Goal: Task Accomplishment & Management: Manage account settings

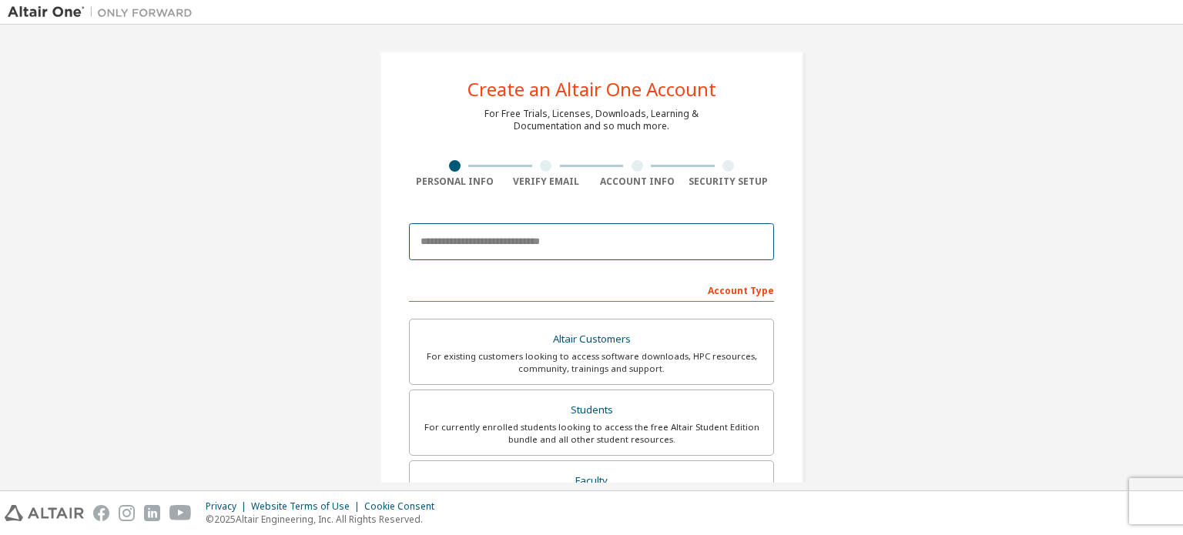
click at [602, 243] on input "email" at bounding box center [591, 241] width 365 height 37
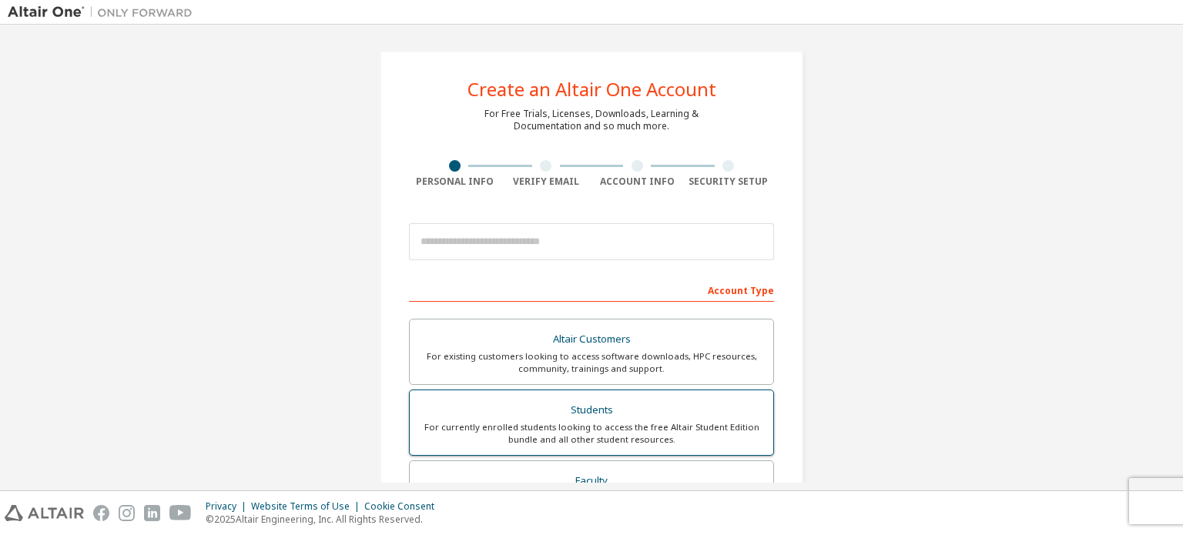
click at [661, 418] on div "Students" at bounding box center [591, 411] width 345 height 22
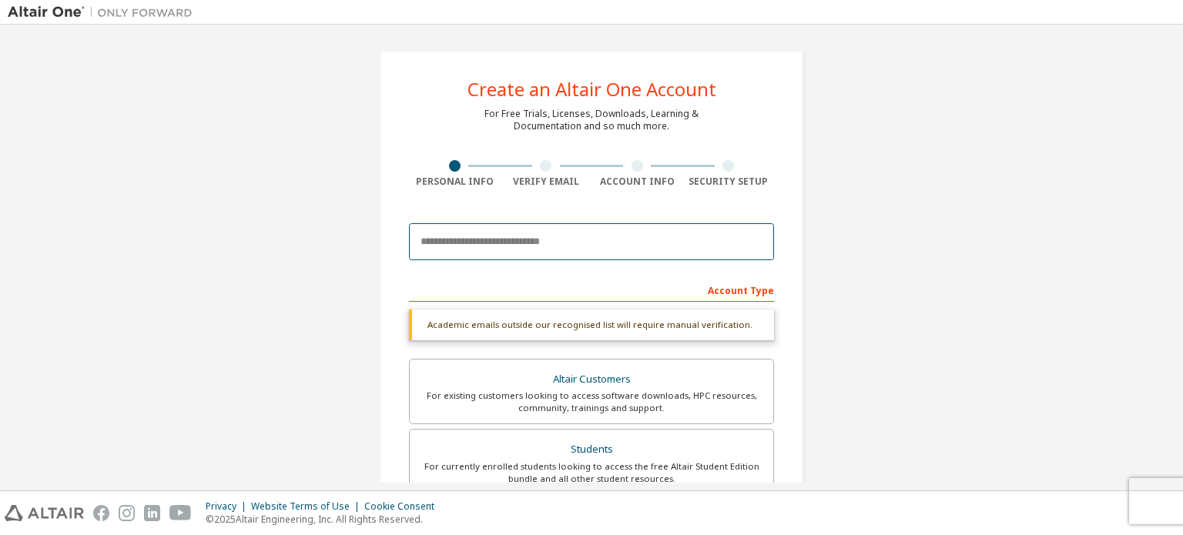
click at [631, 236] on input "email" at bounding box center [591, 241] width 365 height 37
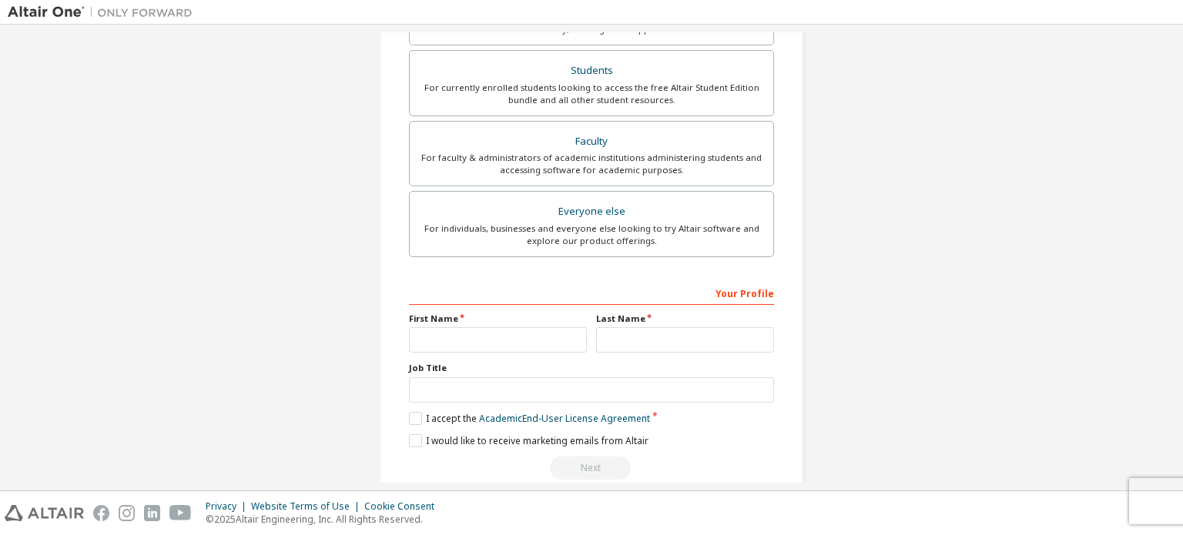
scroll to position [410, 0]
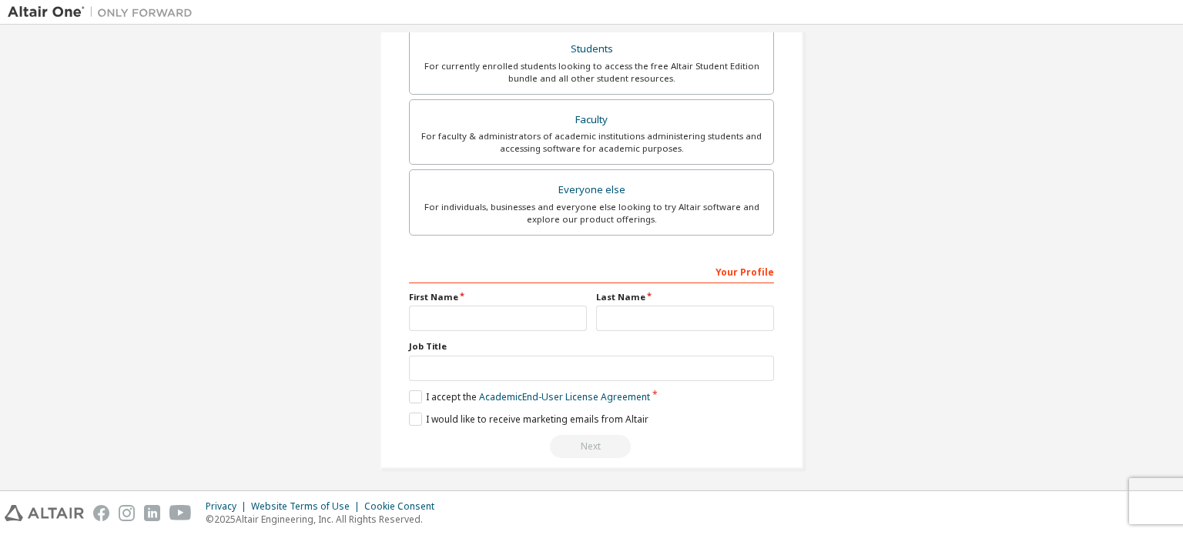
type input "**********"
click at [524, 310] on input "text" at bounding box center [498, 318] width 178 height 25
type input "*******"
click at [605, 312] on input "text" at bounding box center [685, 318] width 178 height 25
type input "********"
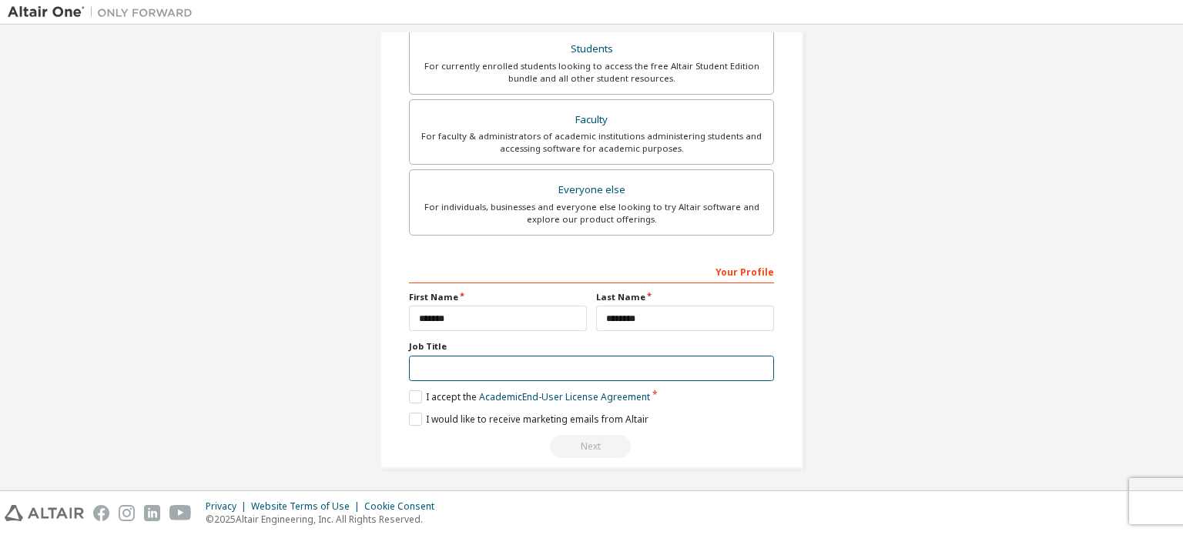
click at [554, 368] on input "text" at bounding box center [591, 368] width 365 height 25
type input "*******"
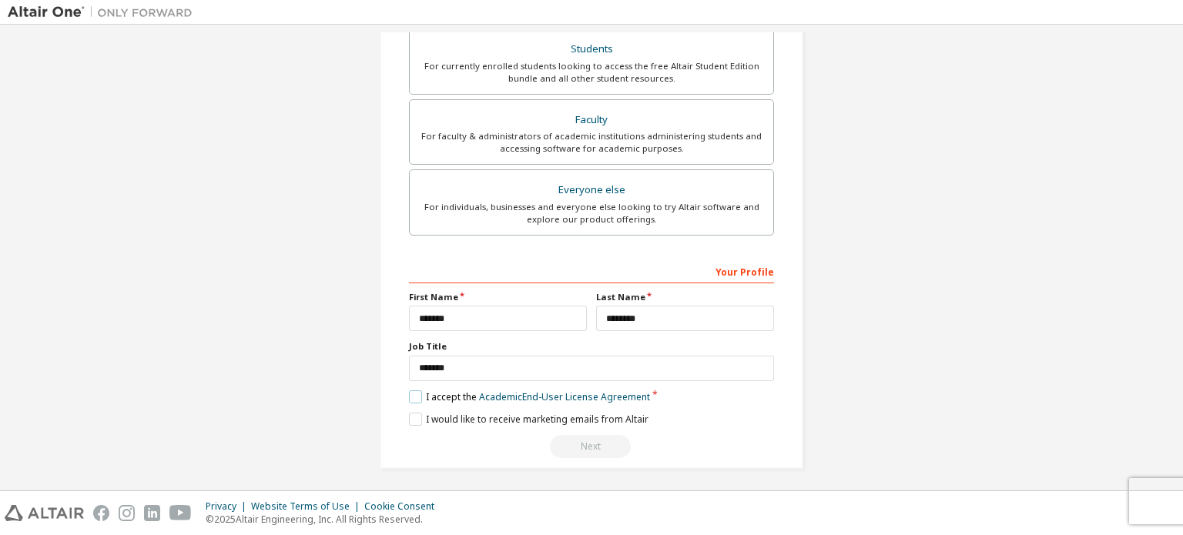
click at [414, 395] on label "I accept the Academic End-User License Agreement" at bounding box center [529, 396] width 241 height 13
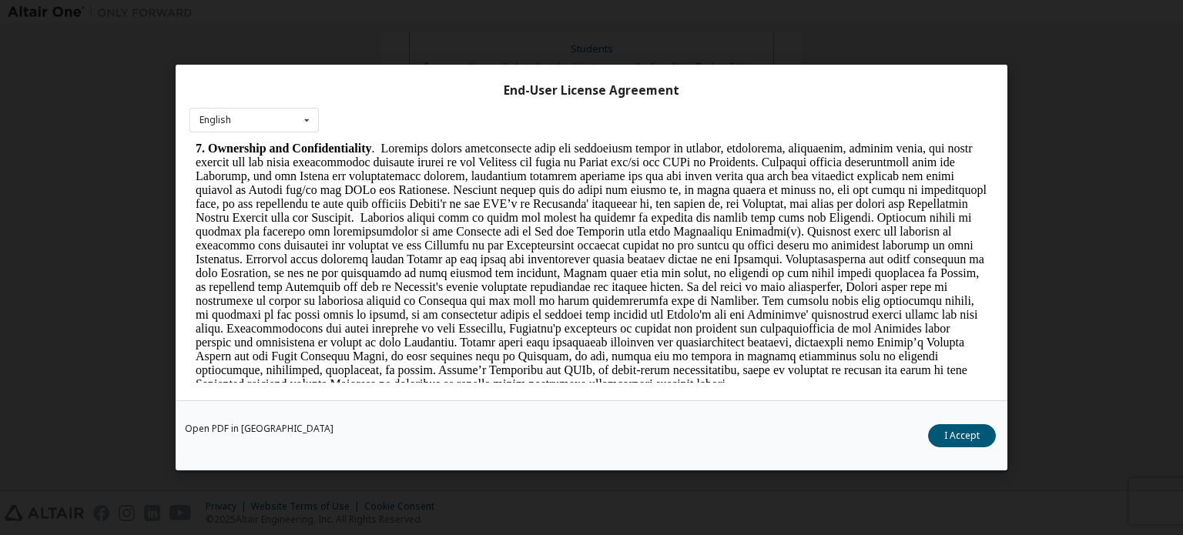
scroll to position [1466, 0]
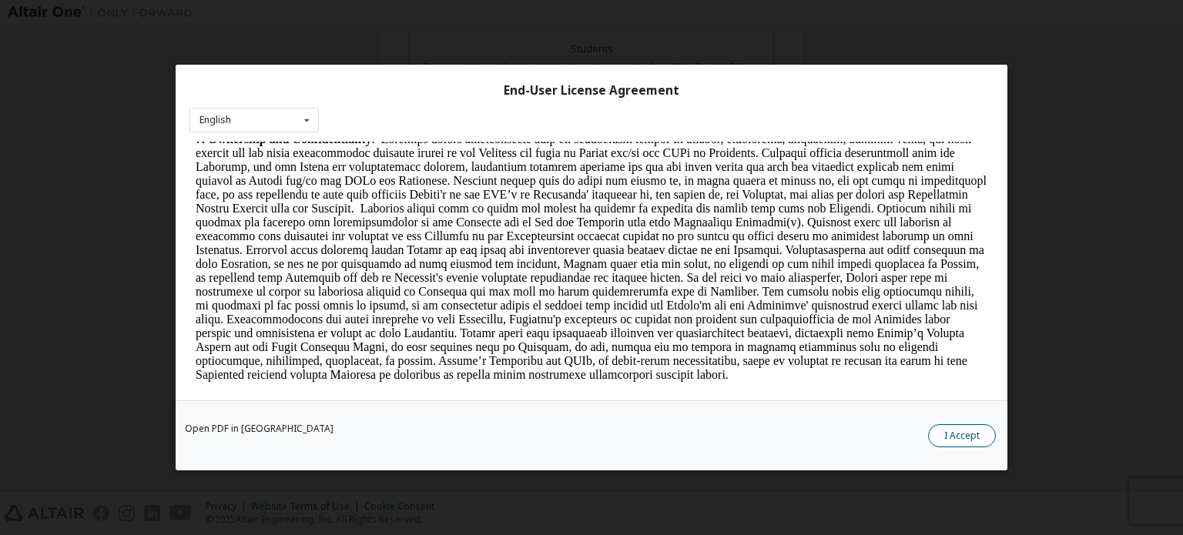
click at [942, 437] on button "I Accept" at bounding box center [962, 435] width 68 height 23
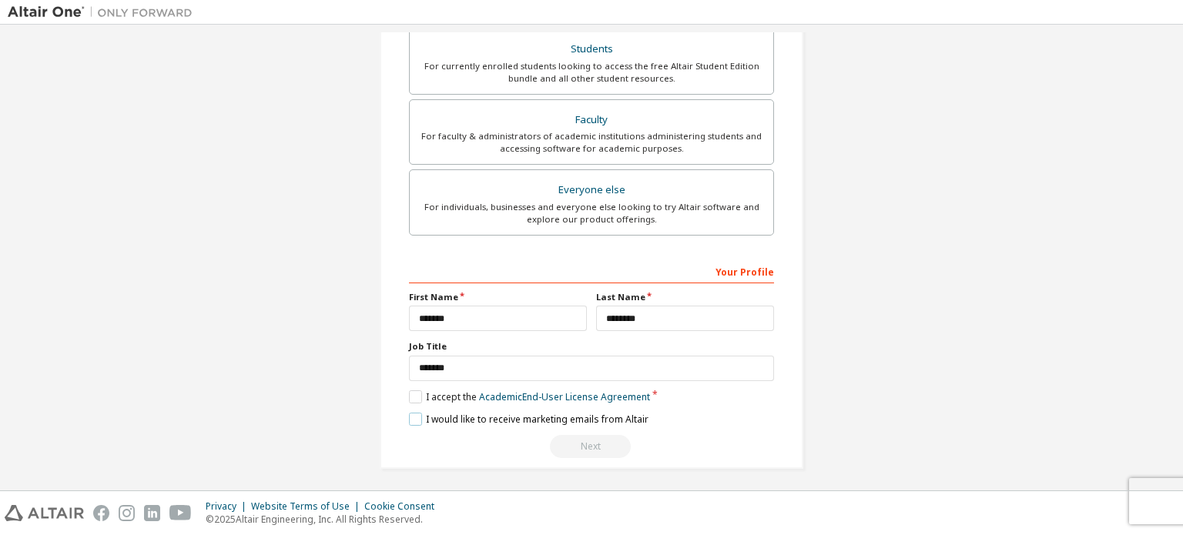
click at [410, 413] on label "I would like to receive marketing emails from Altair" at bounding box center [528, 419] width 239 height 13
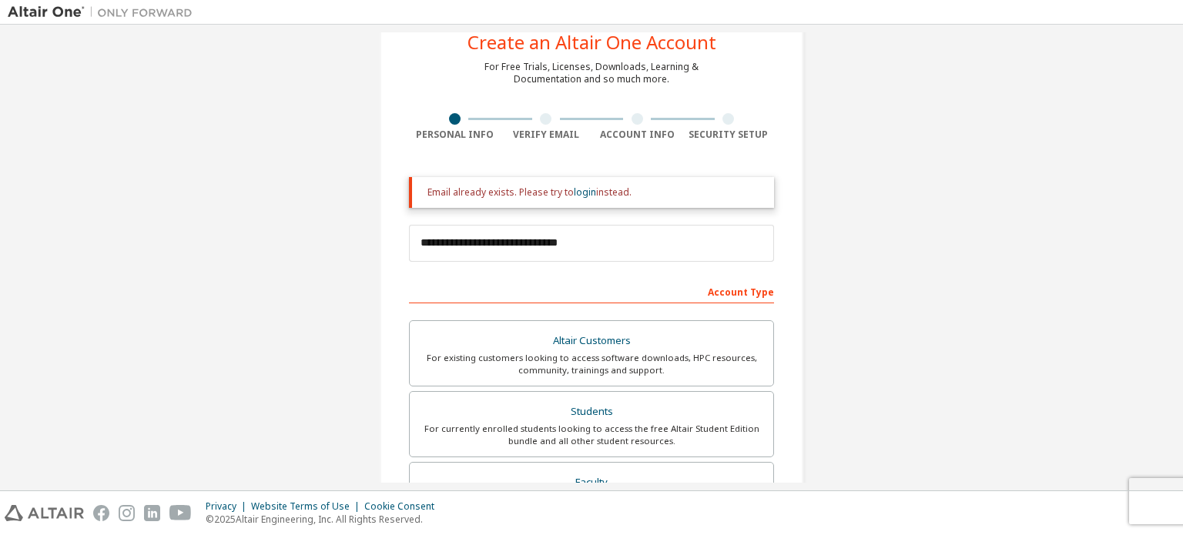
scroll to position [410, 0]
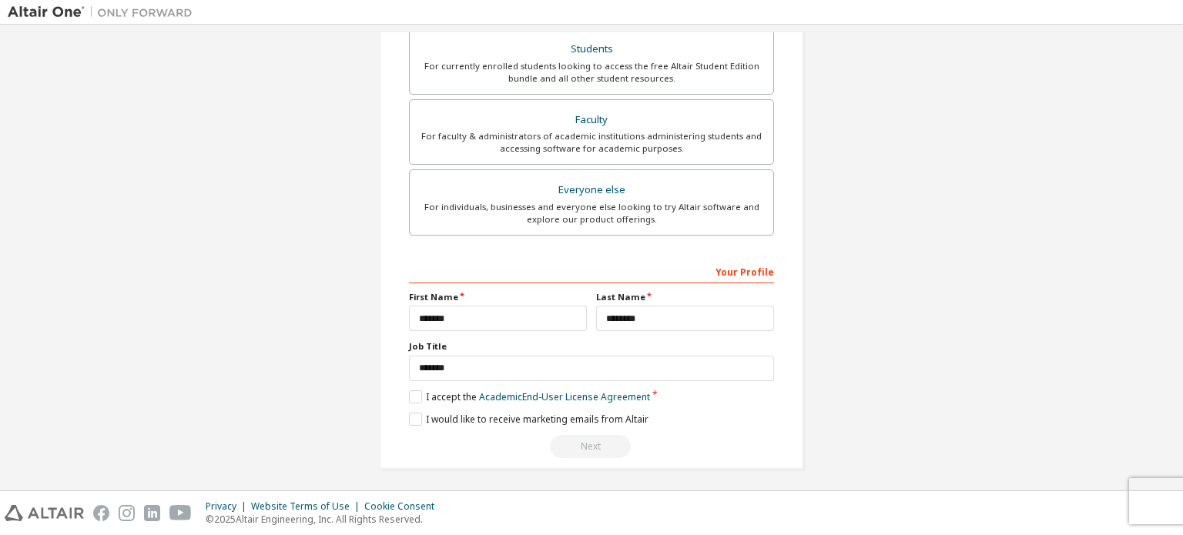
click at [581, 446] on div "Next" at bounding box center [591, 446] width 365 height 23
click at [413, 390] on label "I accept the Academic End-User License Agreement" at bounding box center [529, 396] width 241 height 13
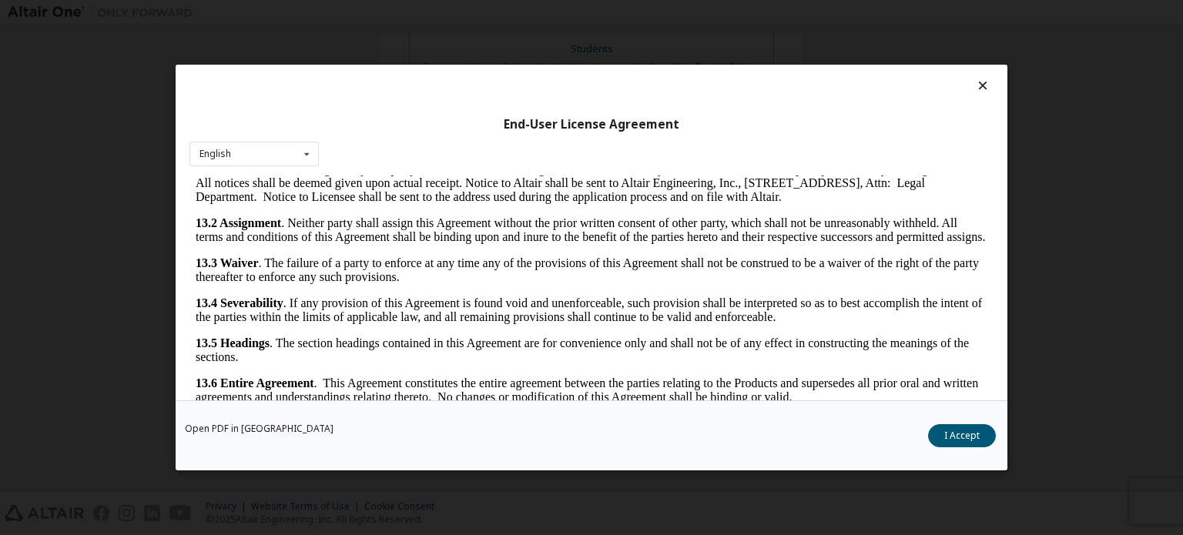
scroll to position [34, 0]
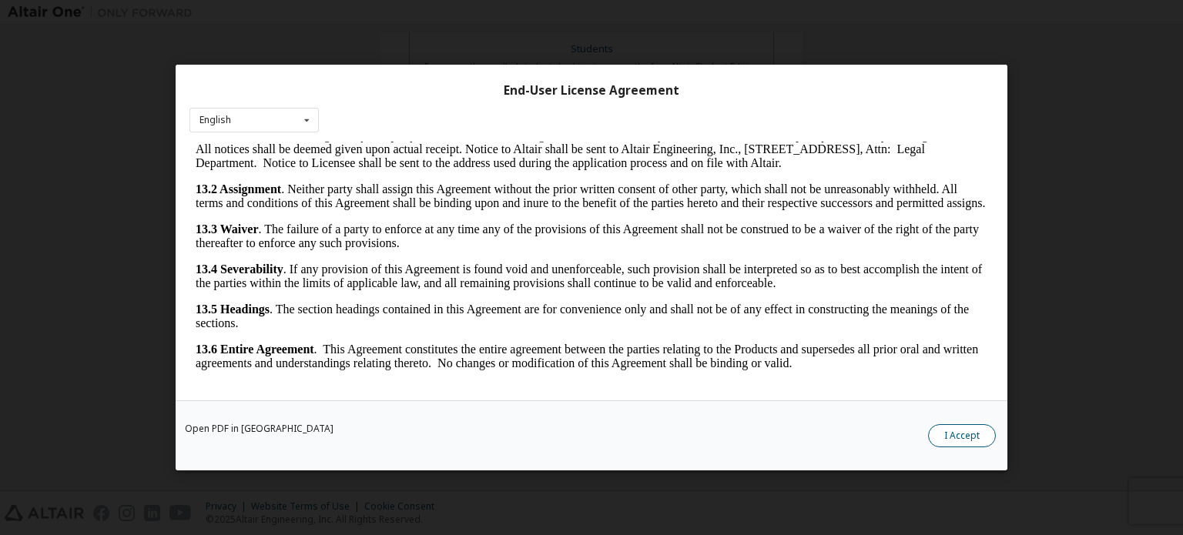
click at [975, 433] on button "I Accept" at bounding box center [962, 435] width 68 height 23
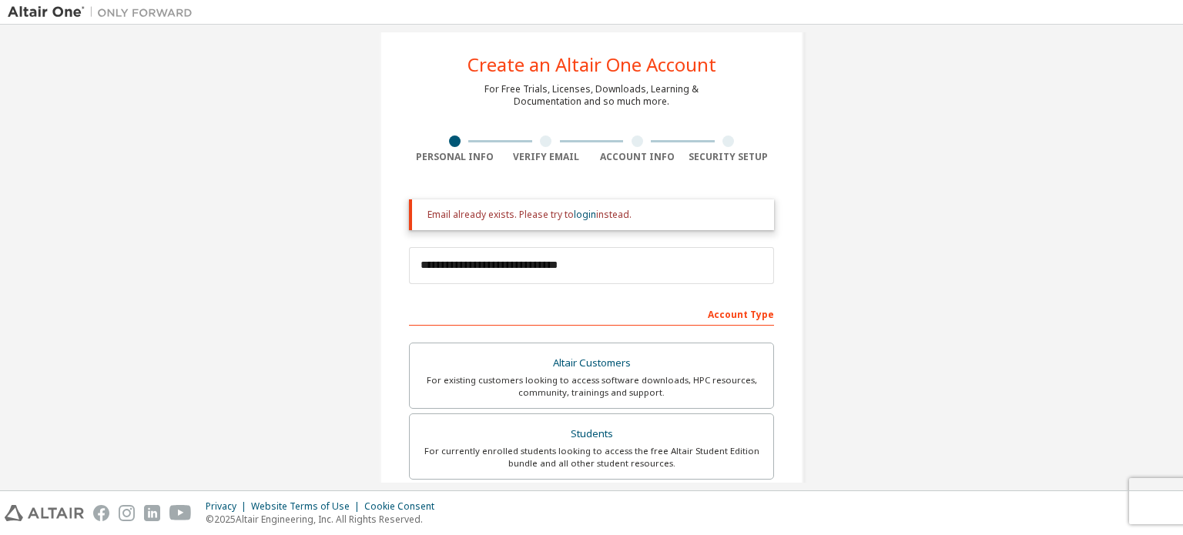
scroll to position [25, 0]
click at [737, 304] on div "Account Type" at bounding box center [591, 313] width 365 height 25
click at [574, 216] on link "login" at bounding box center [585, 214] width 22 height 13
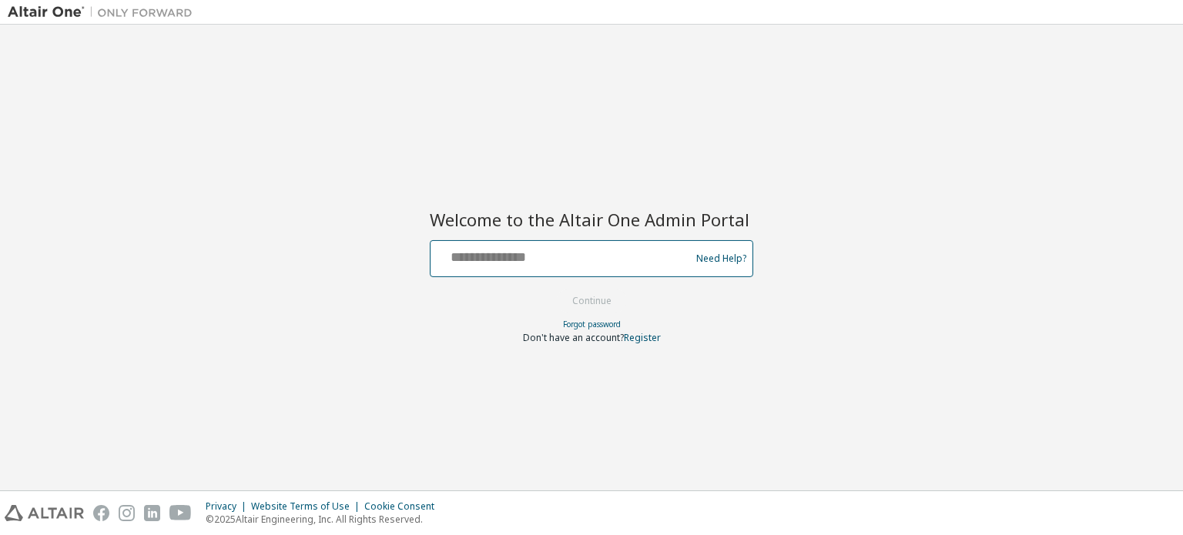
click at [579, 258] on input "text" at bounding box center [563, 255] width 252 height 22
type input "**********"
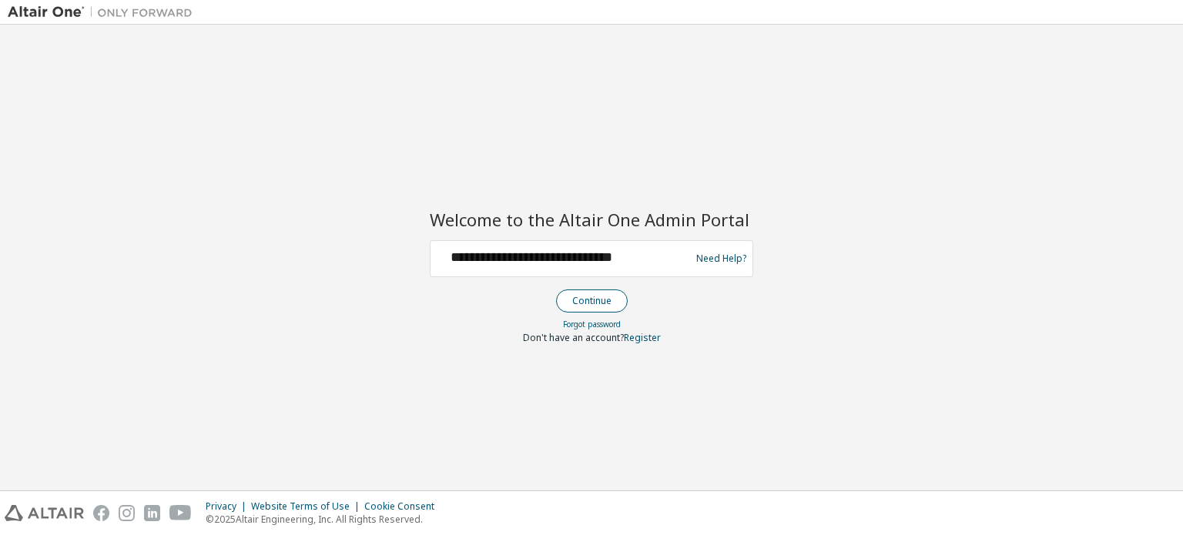
click at [600, 292] on button "Continue" at bounding box center [592, 300] width 72 height 23
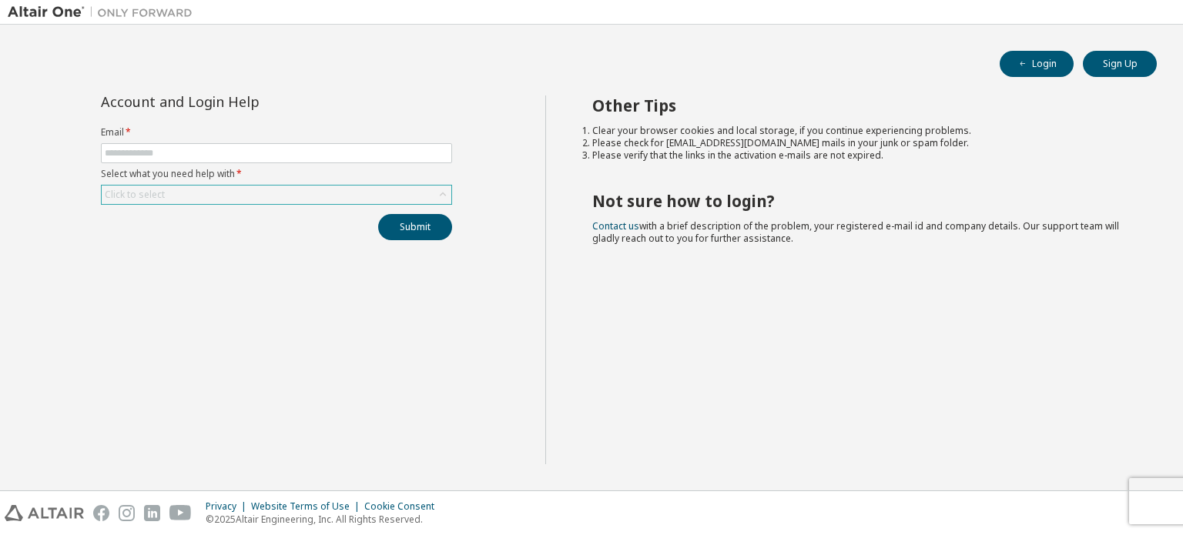
click at [271, 196] on div "Click to select" at bounding box center [277, 195] width 350 height 18
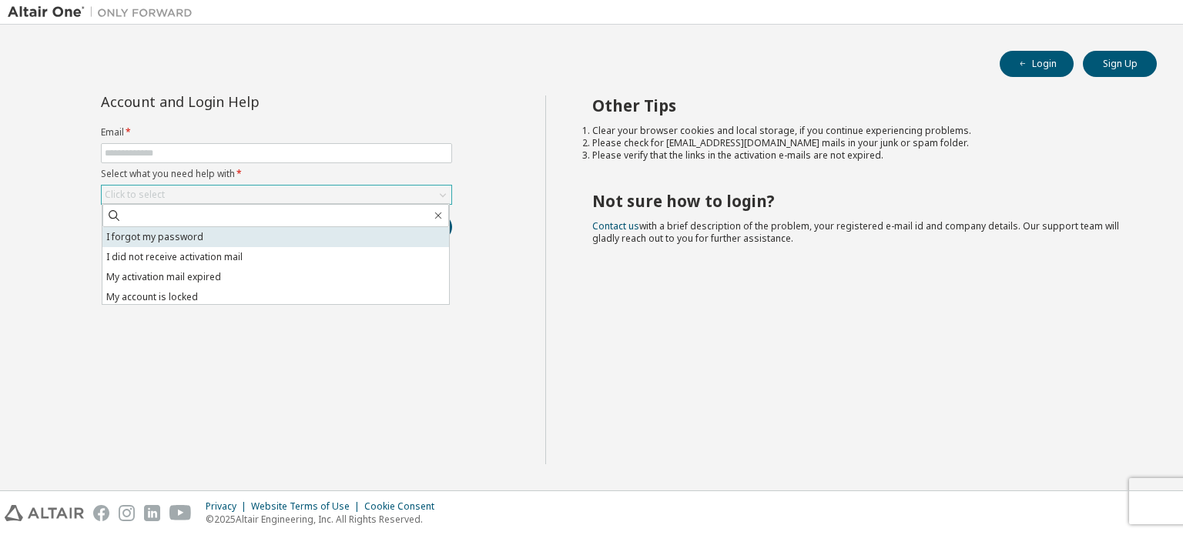
click at [226, 238] on li "I forgot my password" at bounding box center [275, 237] width 346 height 20
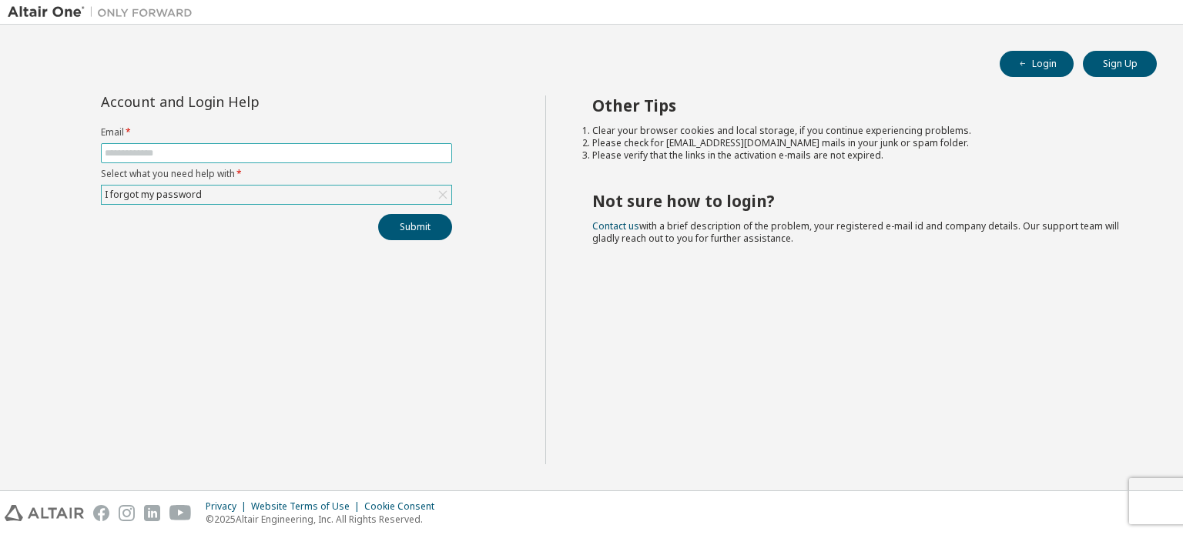
click at [253, 148] on input "text" at bounding box center [276, 153] width 343 height 12
type input "**********"
click at [434, 226] on button "Submit" at bounding box center [415, 227] width 74 height 26
click at [1029, 62] on button "Login" at bounding box center [1036, 64] width 74 height 26
click at [360, 150] on input "text" at bounding box center [276, 153] width 343 height 12
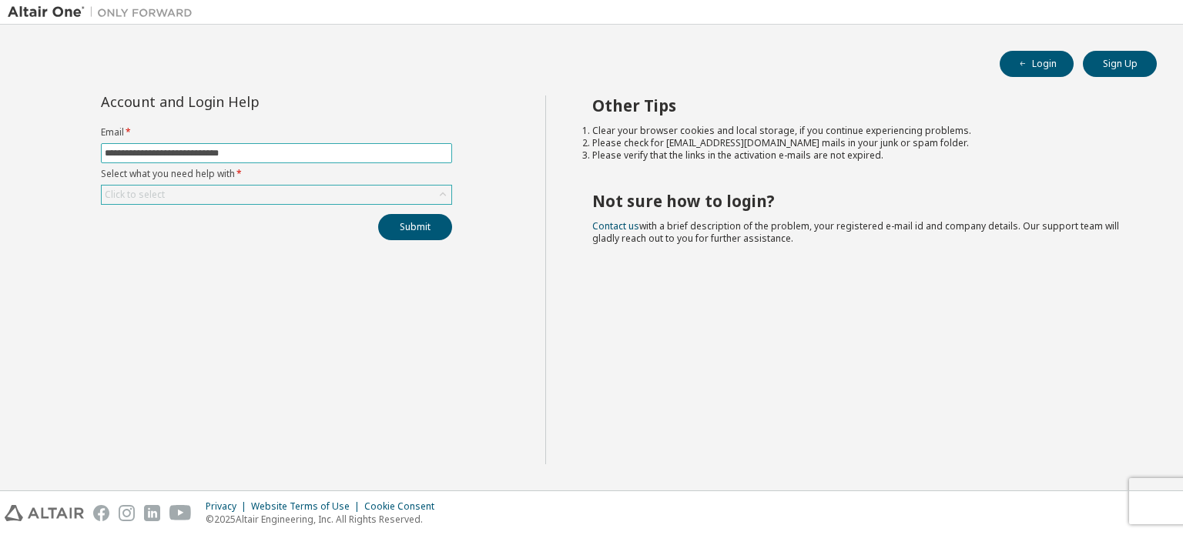
type input "**********"
click at [263, 189] on div "Click to select" at bounding box center [277, 195] width 350 height 18
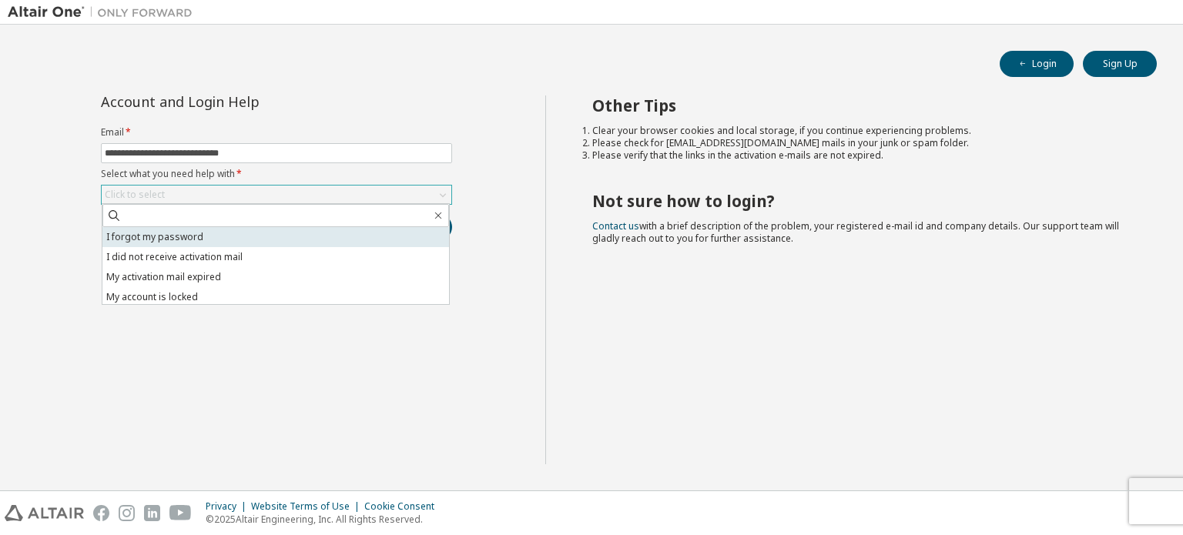
click at [261, 235] on li "I forgot my password" at bounding box center [275, 237] width 346 height 20
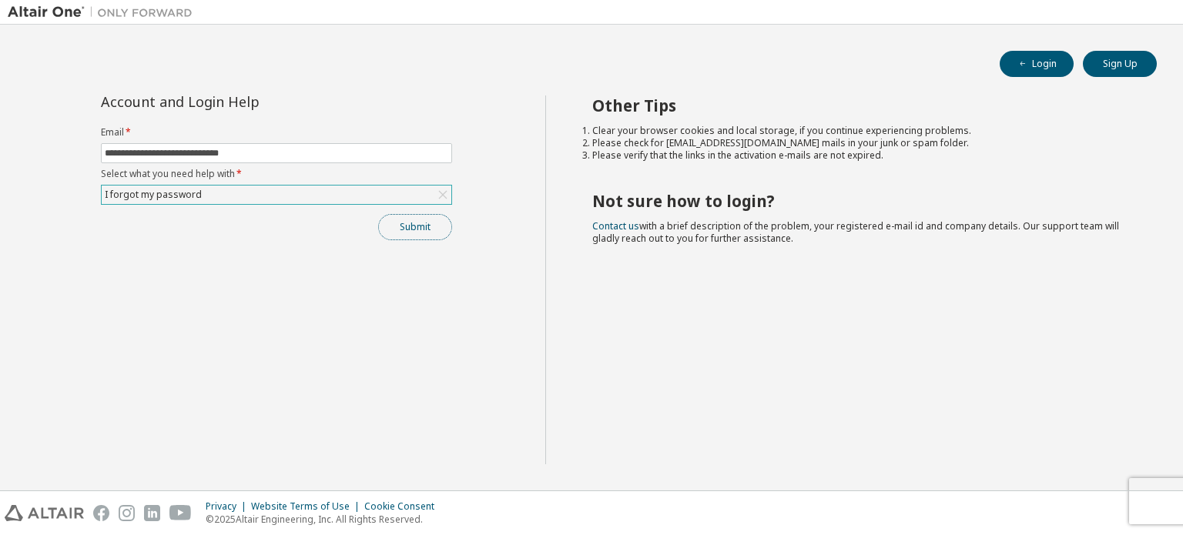
click at [383, 223] on button "Submit" at bounding box center [415, 227] width 74 height 26
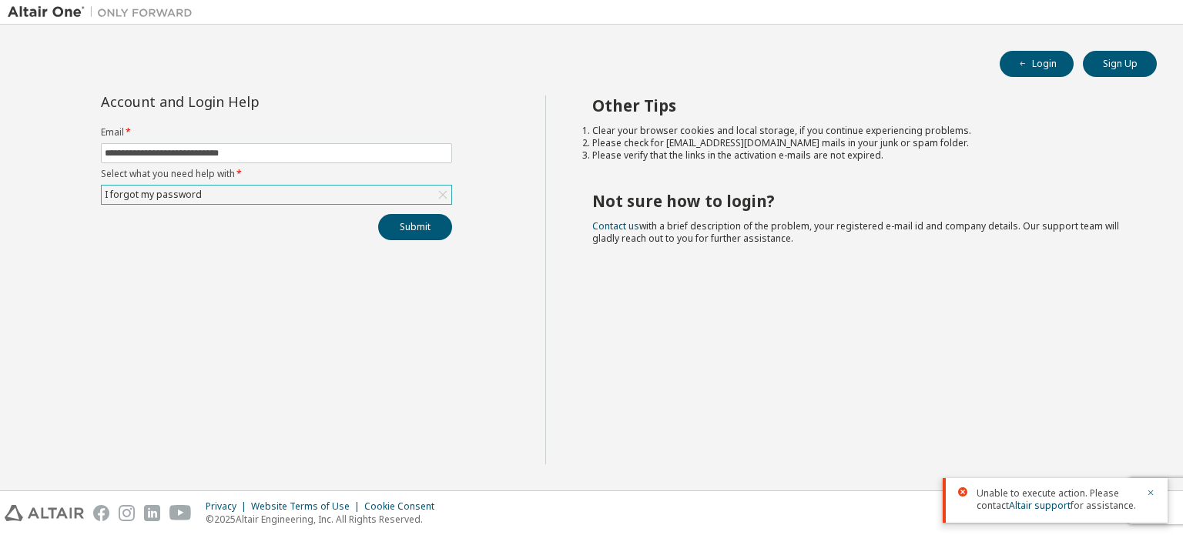
click at [1155, 492] on div "Unable to execute action. Please contact Altair support for assistance." at bounding box center [1054, 500] width 225 height 45
click at [1146, 490] on icon "button" at bounding box center [1150, 492] width 9 height 9
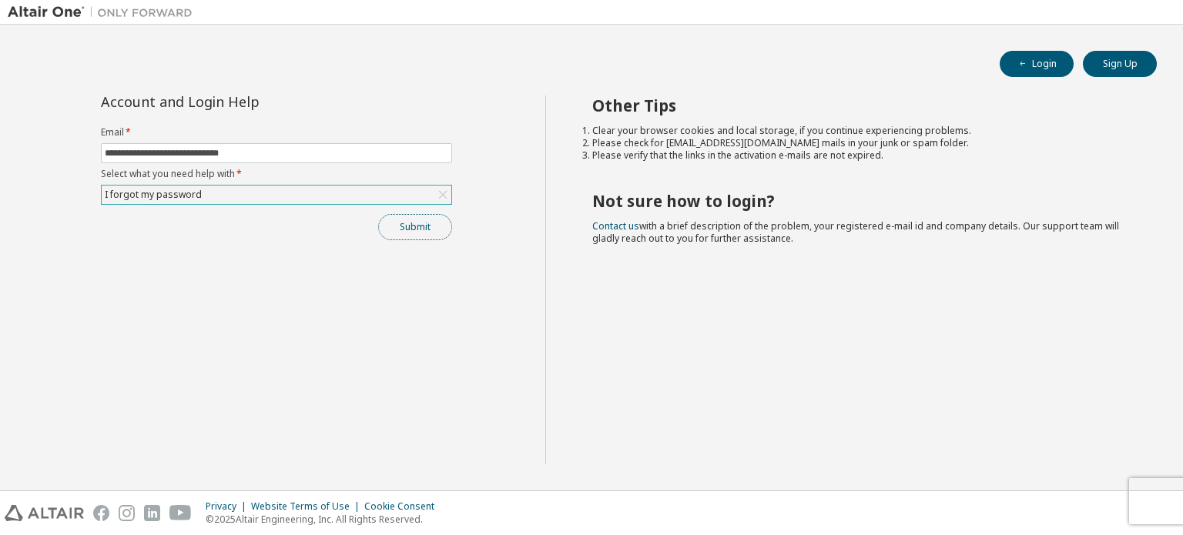
click at [419, 225] on button "Submit" at bounding box center [415, 227] width 74 height 26
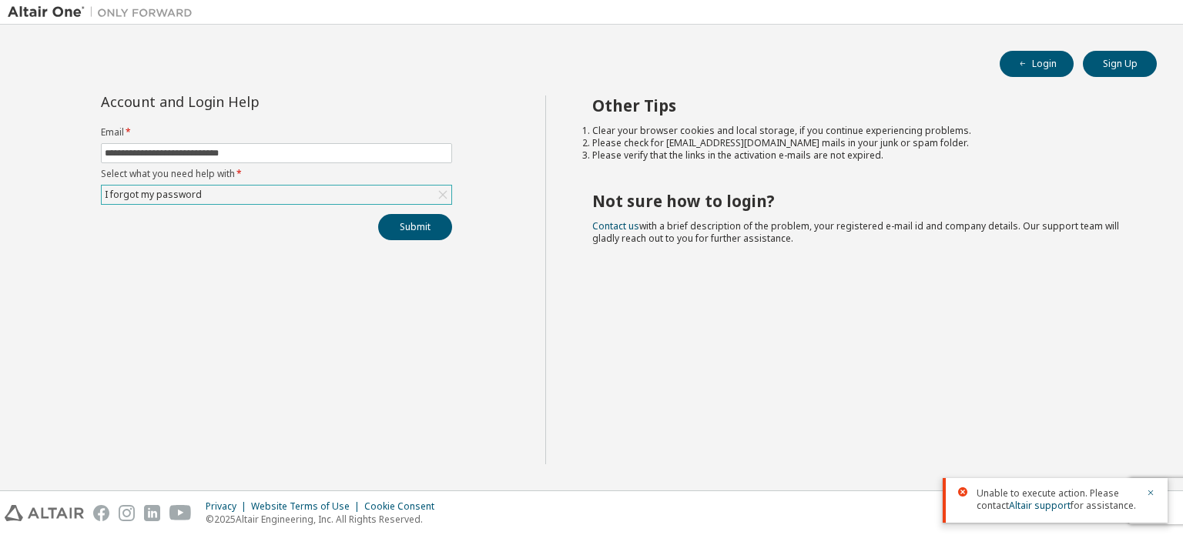
click at [1018, 512] on div at bounding box center [1056, 513] width 160 height 2
click at [1027, 505] on link "Altair support" at bounding box center [1040, 505] width 62 height 13
click at [584, 399] on div "Other Tips Clear your browser cookies and local storage, if you continue experi…" at bounding box center [860, 279] width 631 height 369
click at [351, 195] on div "I forgot my password" at bounding box center [277, 195] width 350 height 18
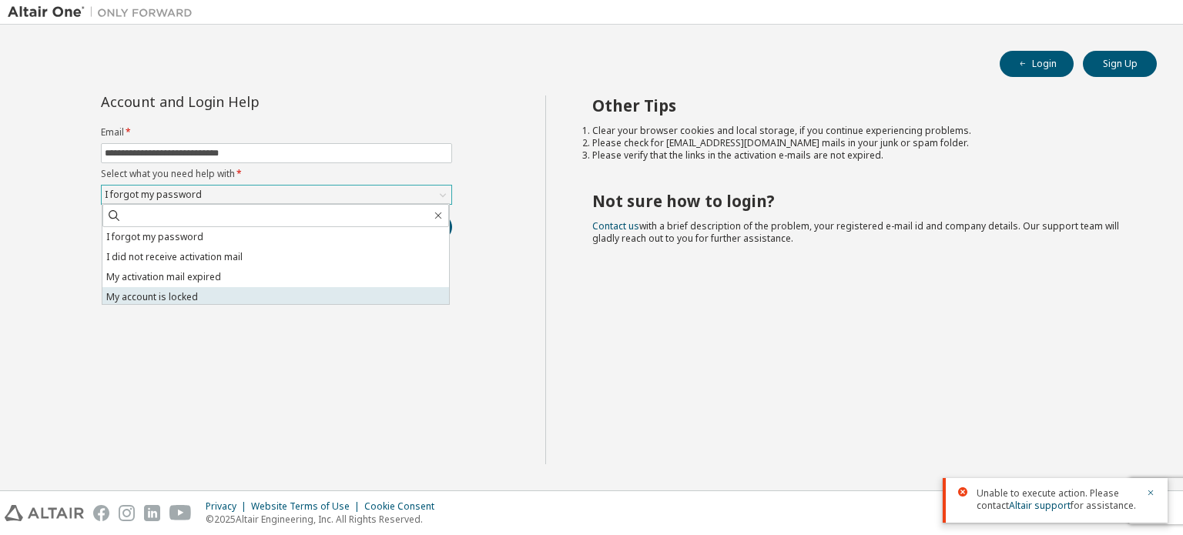
click at [228, 290] on li "My account is locked" at bounding box center [275, 297] width 346 height 20
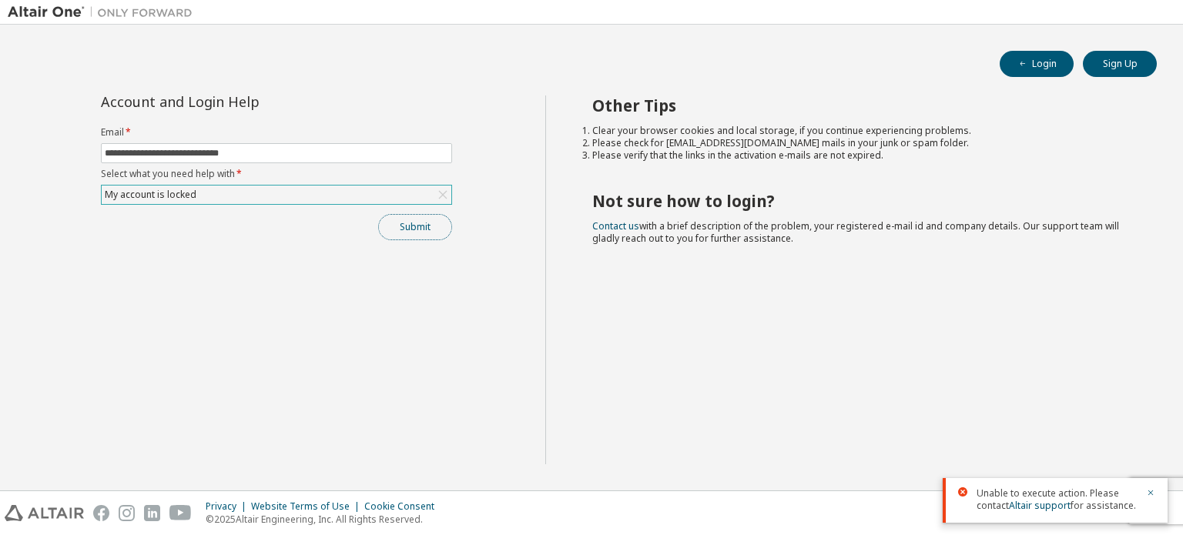
click at [403, 224] on button "Submit" at bounding box center [415, 227] width 74 height 26
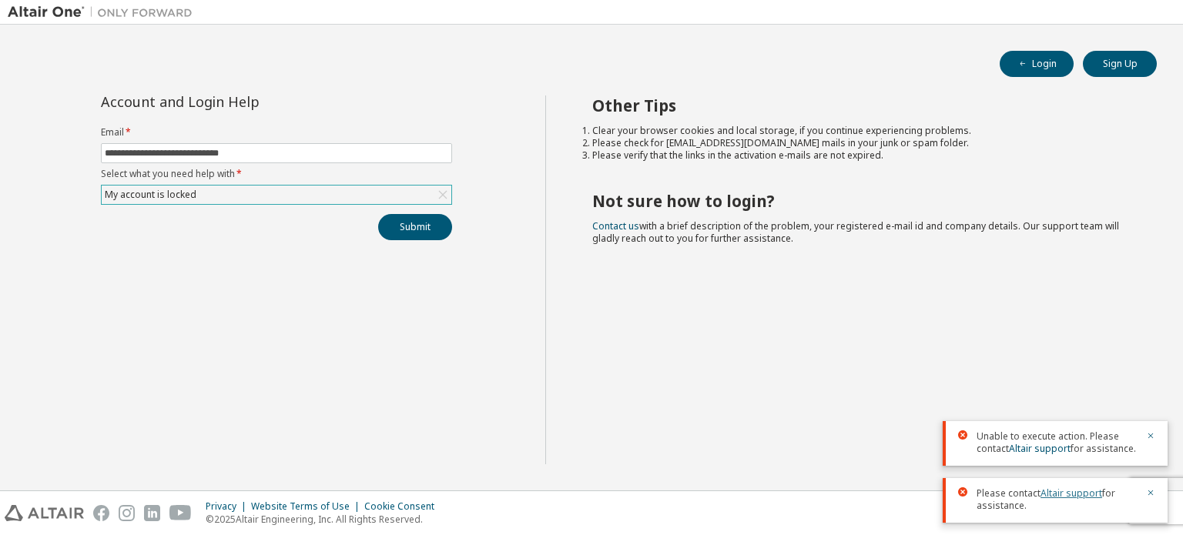
click at [1061, 492] on link "Altair support" at bounding box center [1071, 493] width 62 height 13
click at [412, 230] on button "Submit" at bounding box center [415, 227] width 74 height 26
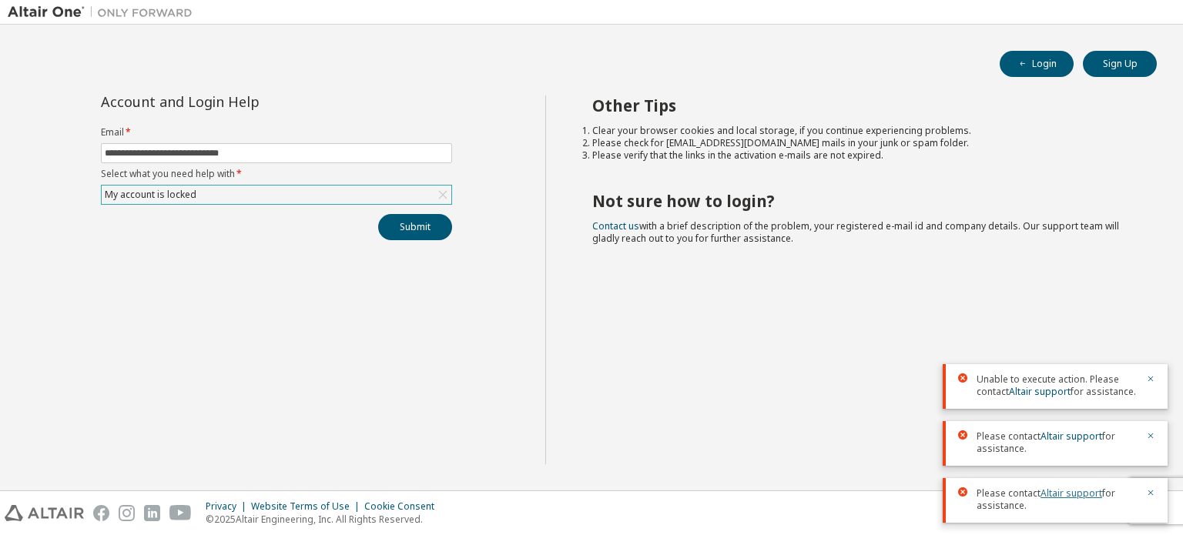
click at [1086, 498] on link "Altair support" at bounding box center [1071, 493] width 62 height 13
click at [1072, 495] on link "Altair support" at bounding box center [1071, 493] width 62 height 13
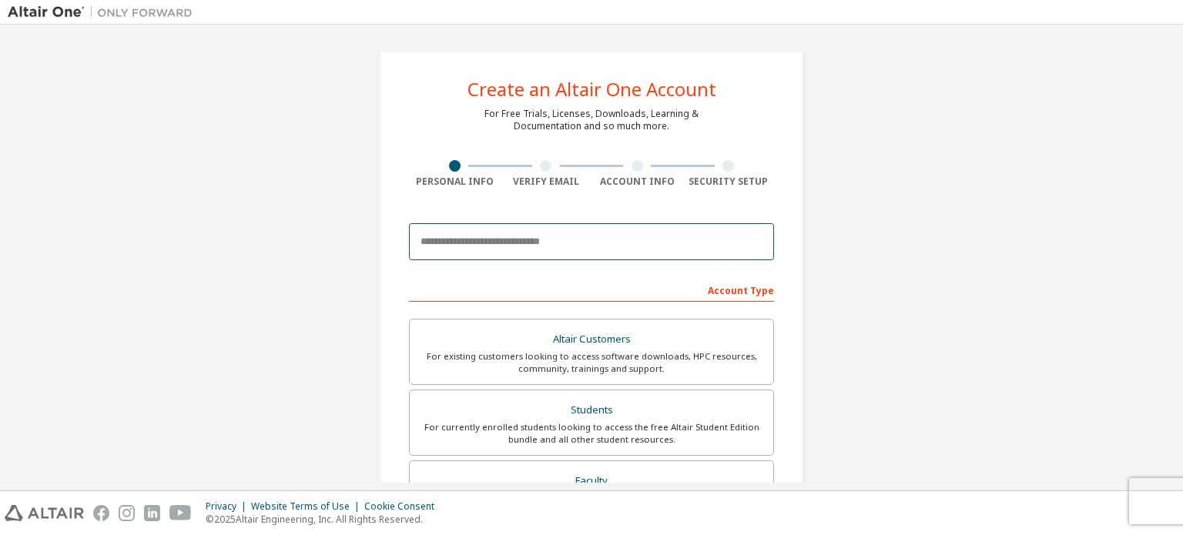
click at [588, 233] on input "email" at bounding box center [591, 241] width 365 height 37
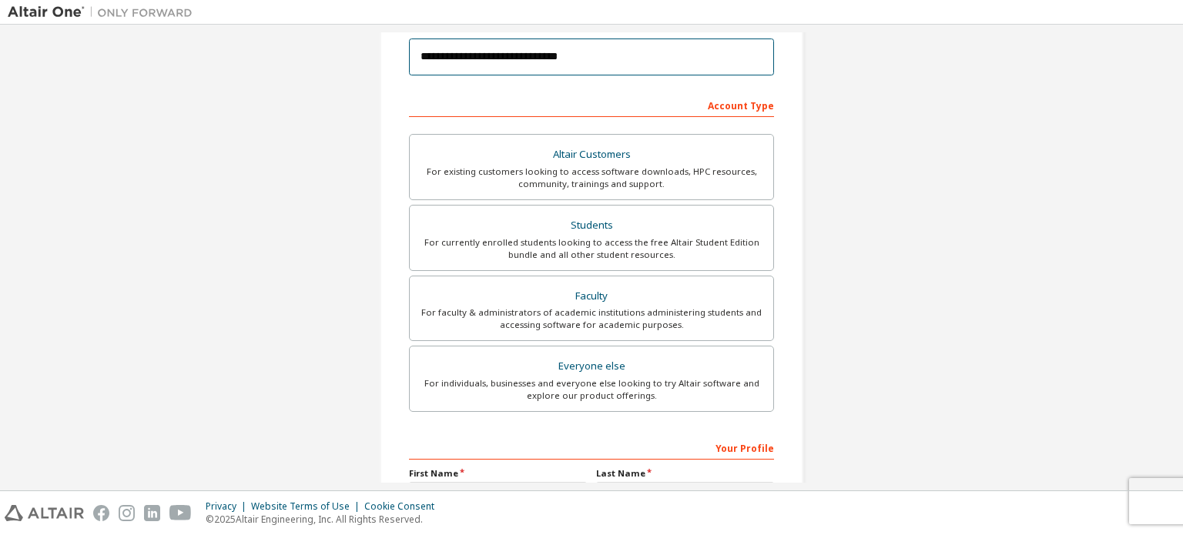
scroll to position [182, 0]
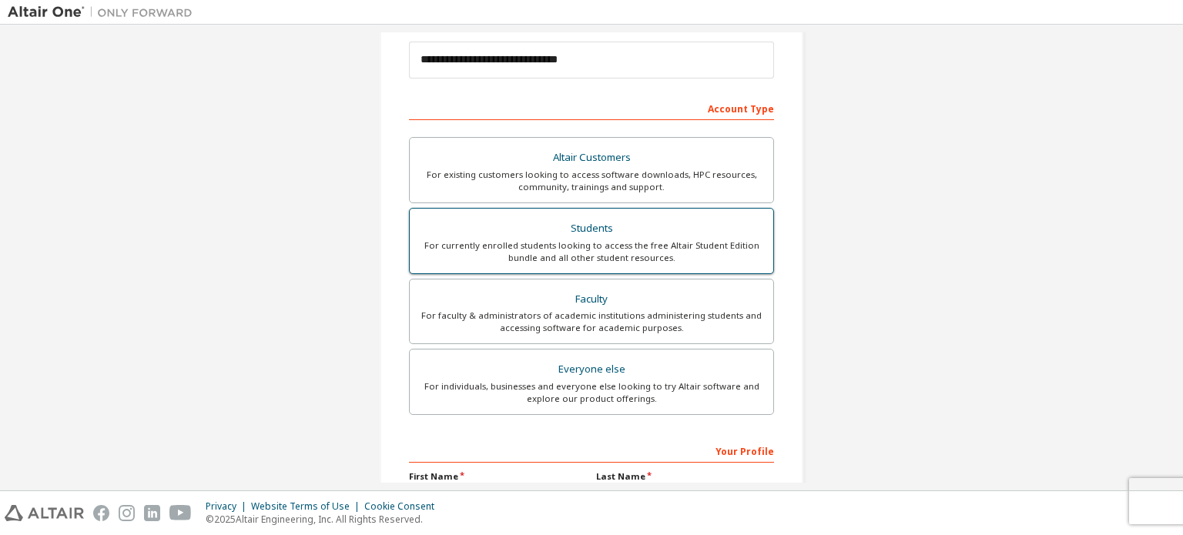
click at [607, 212] on label "Students For currently enrolled students looking to access the free Altair Stud…" at bounding box center [591, 241] width 365 height 66
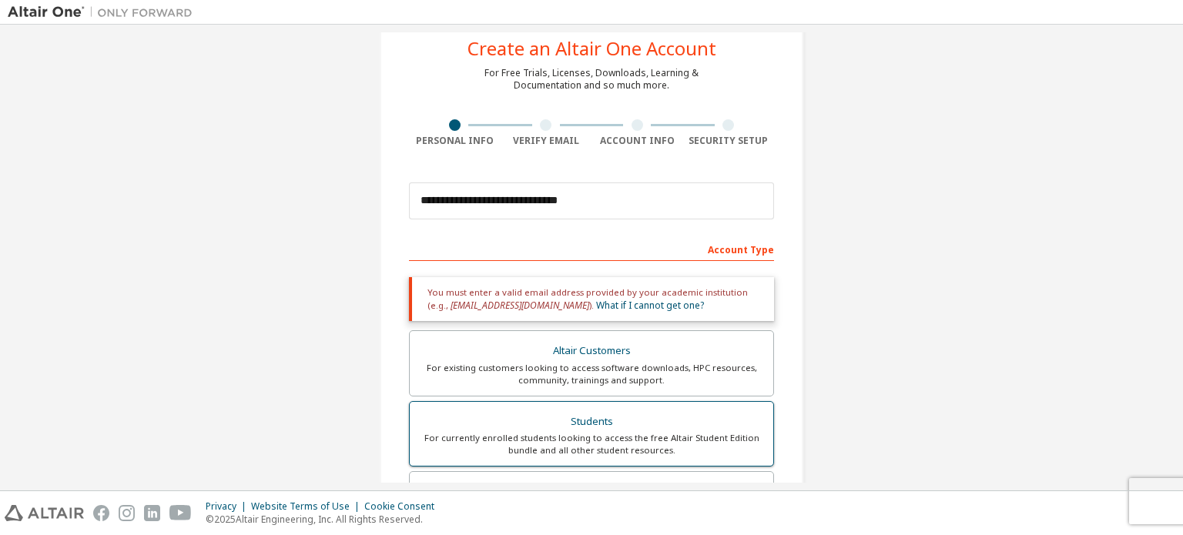
scroll to position [40, 0]
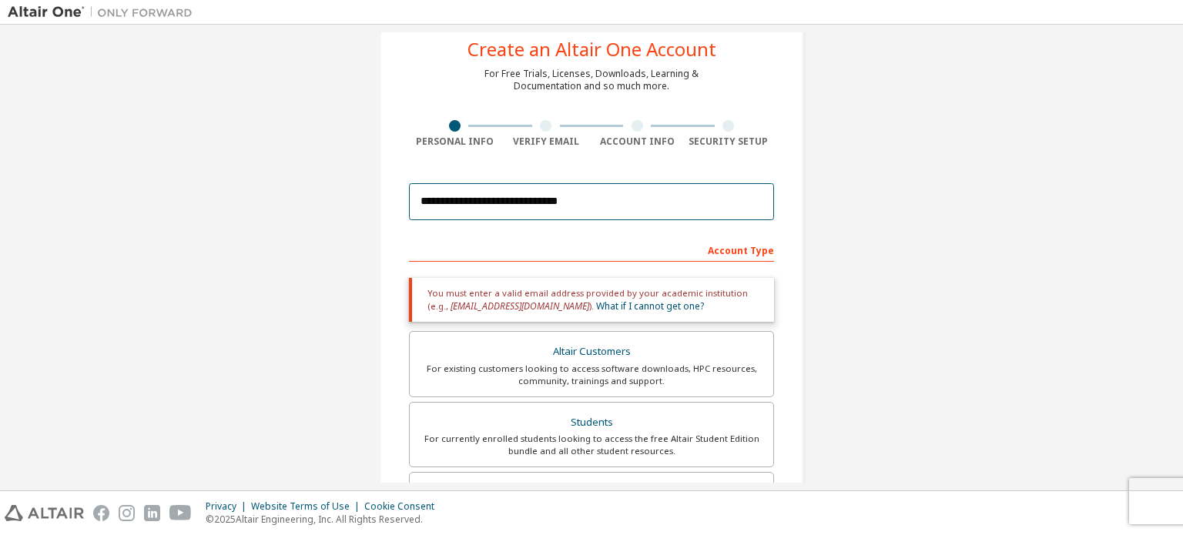
click at [631, 206] on input "**********" at bounding box center [591, 201] width 365 height 37
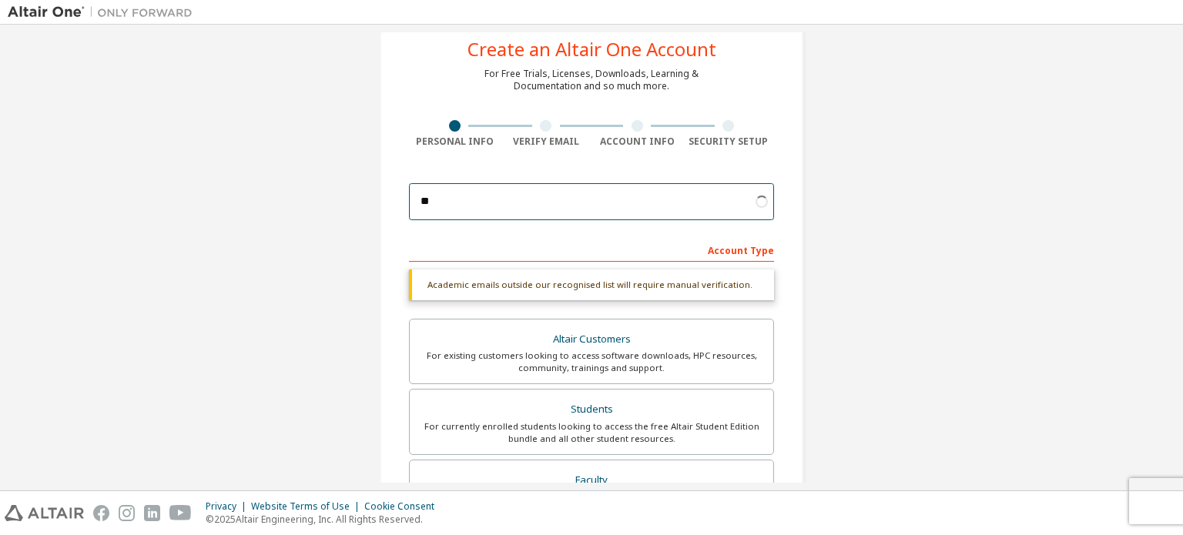
type input "*"
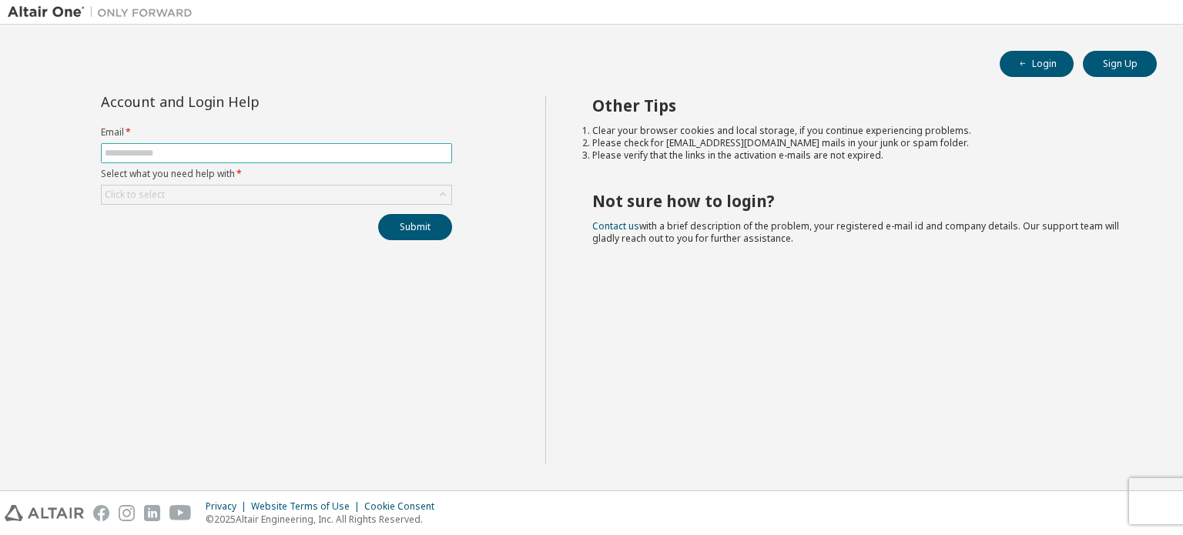
click at [314, 152] on input "text" at bounding box center [276, 153] width 343 height 12
type input "**********"
click at [289, 190] on div "Click to select" at bounding box center [277, 195] width 350 height 18
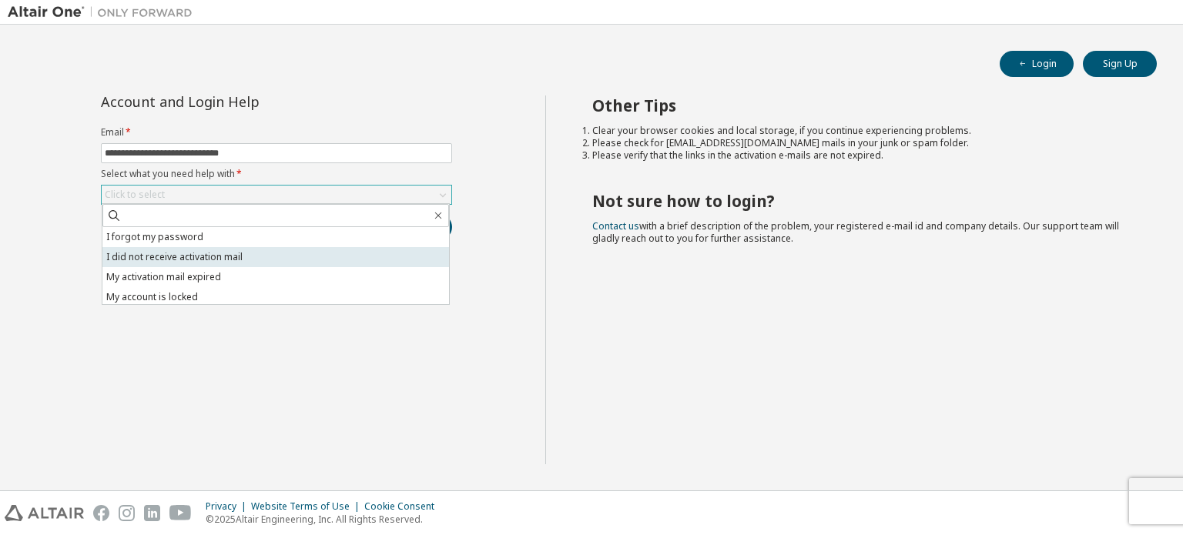
click at [240, 249] on li "I did not receive activation mail" at bounding box center [275, 257] width 346 height 20
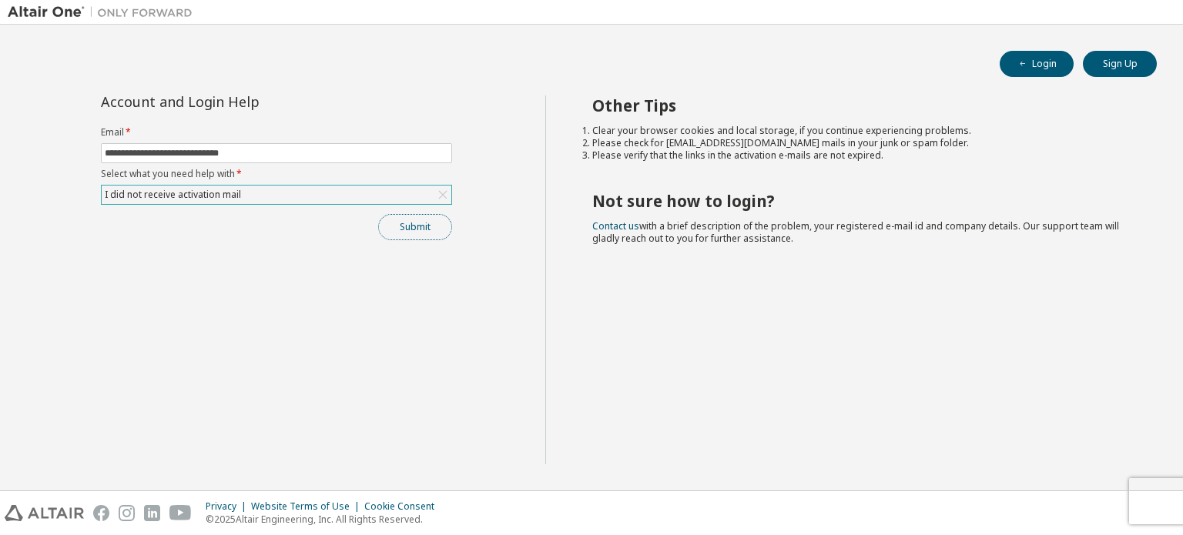
click at [410, 228] on button "Submit" at bounding box center [415, 227] width 74 height 26
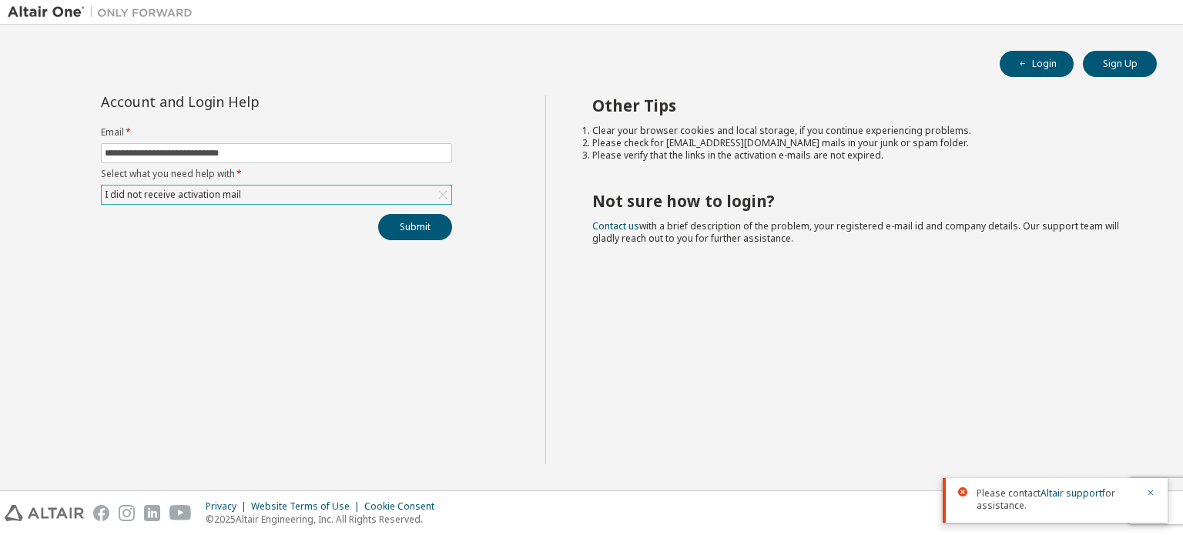
click at [651, 255] on div "Other Tips Clear your browser cookies and local storage, if you continue experi…" at bounding box center [860, 279] width 631 height 369
click at [1102, 60] on button "Sign Up" at bounding box center [1119, 64] width 74 height 26
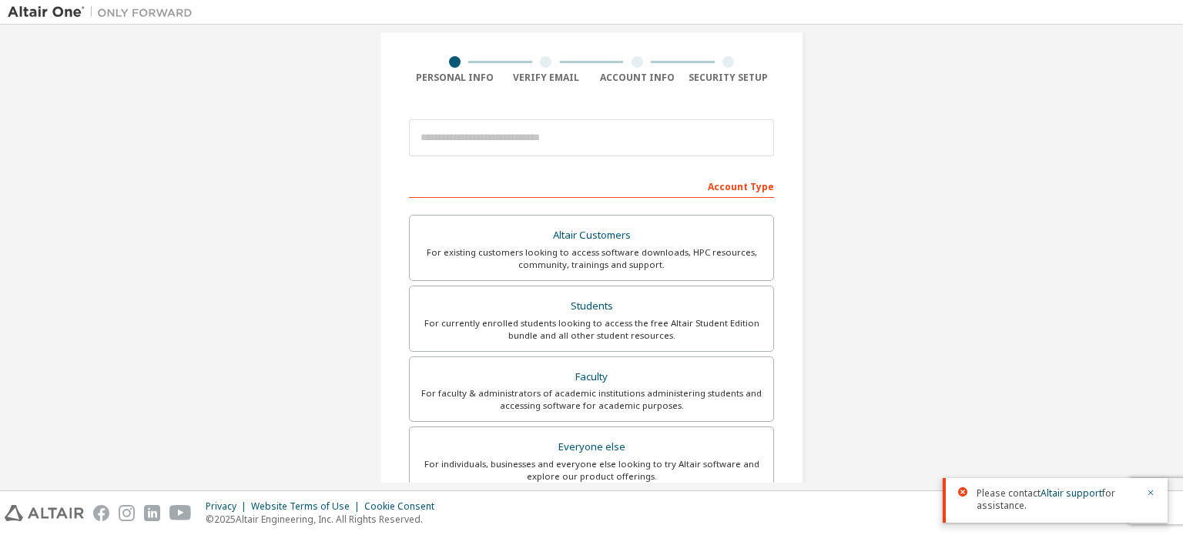
scroll to position [113, 0]
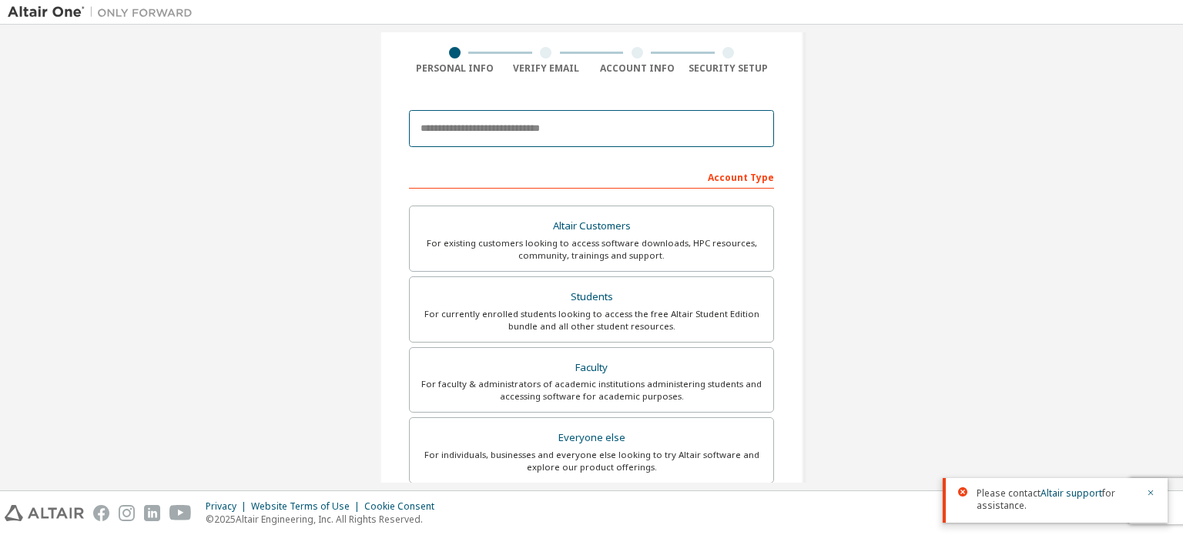
click at [714, 125] on input "email" at bounding box center [591, 128] width 365 height 37
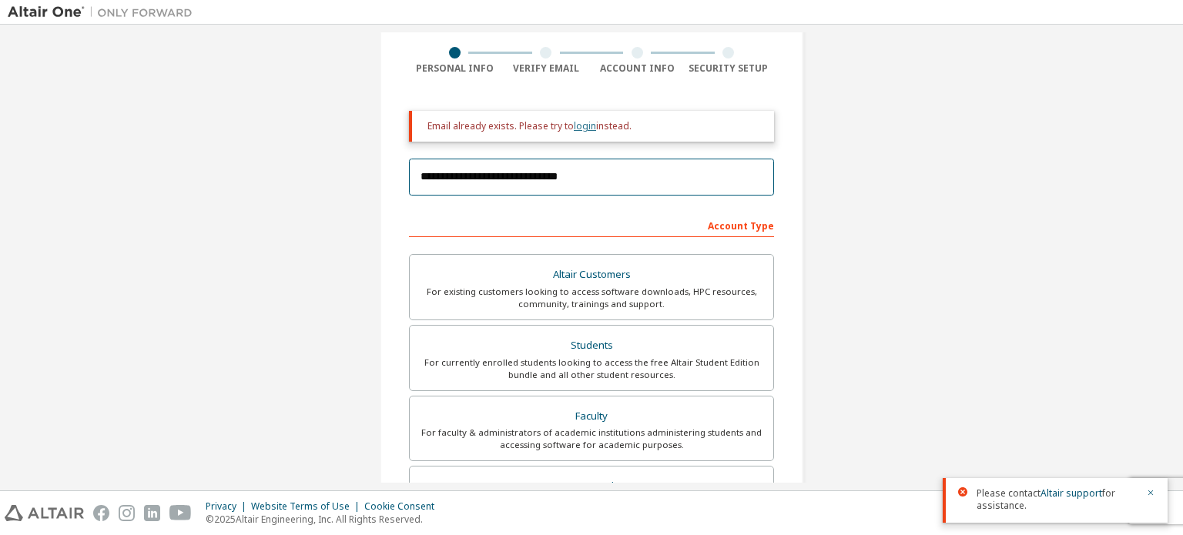
type input "**********"
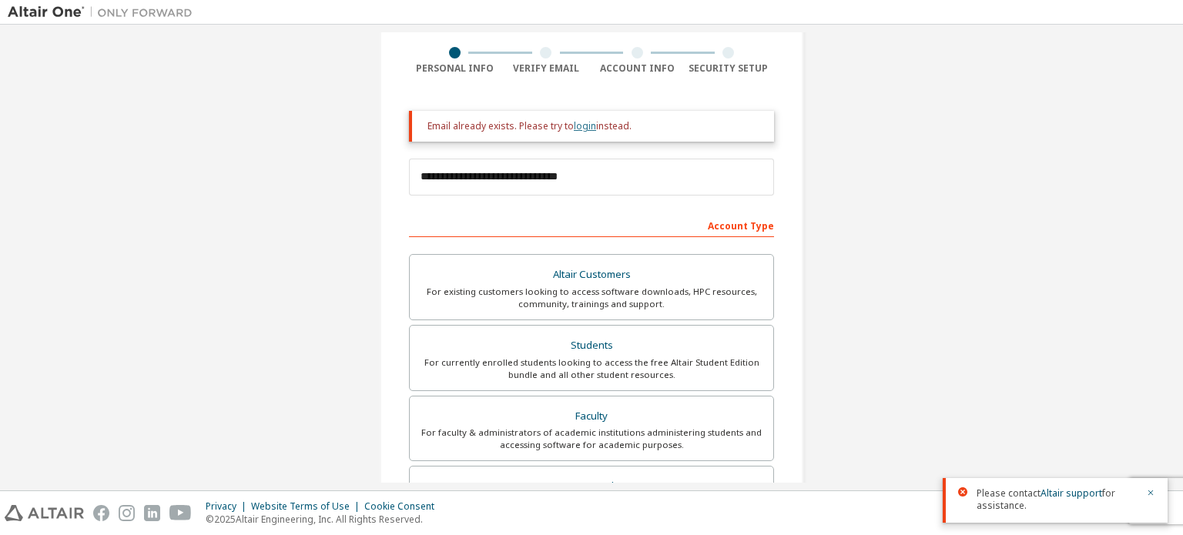
click at [581, 129] on link "login" at bounding box center [585, 125] width 22 height 13
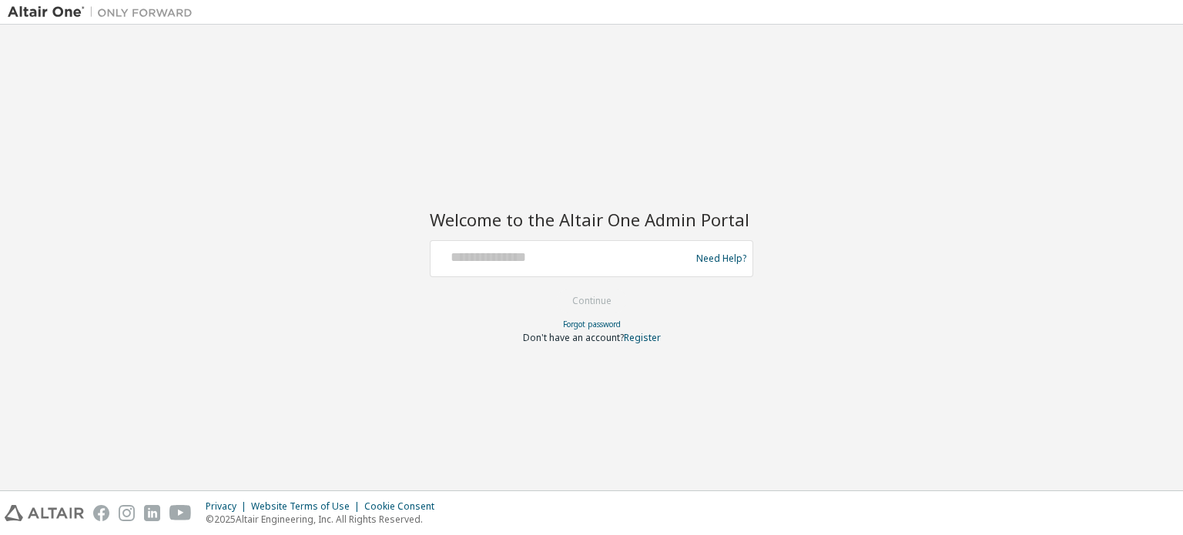
click at [576, 271] on div at bounding box center [563, 258] width 252 height 29
drag, startPoint x: 588, startPoint y: 251, endPoint x: 581, endPoint y: 267, distance: 17.9
click at [581, 267] on div at bounding box center [563, 258] width 252 height 29
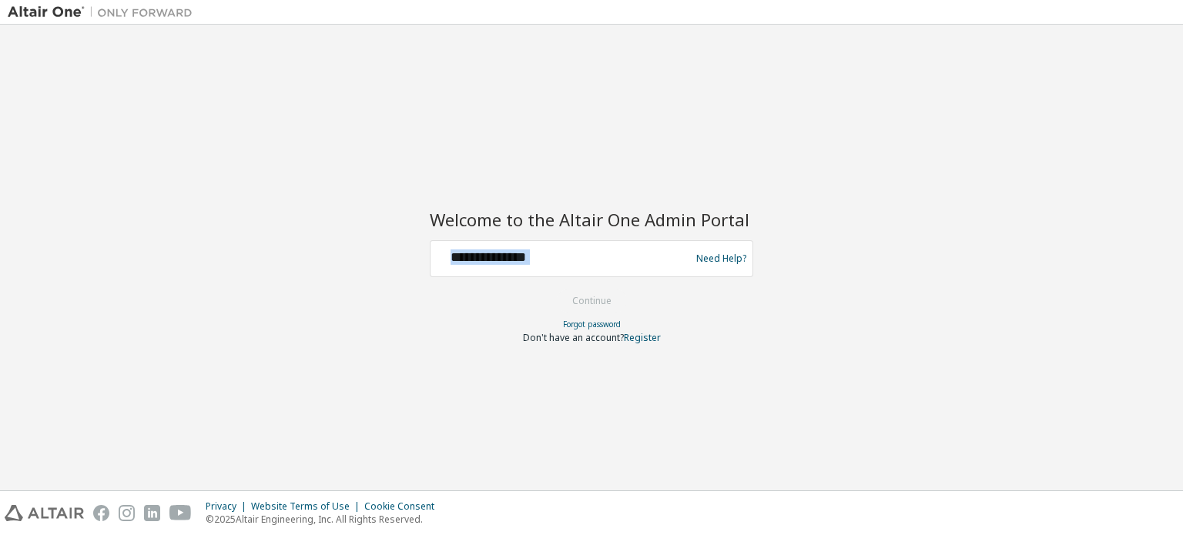
click at [581, 267] on div at bounding box center [563, 258] width 252 height 29
click at [584, 263] on input "text" at bounding box center [563, 255] width 252 height 22
type input "**********"
click at [604, 298] on button "Continue" at bounding box center [592, 300] width 72 height 23
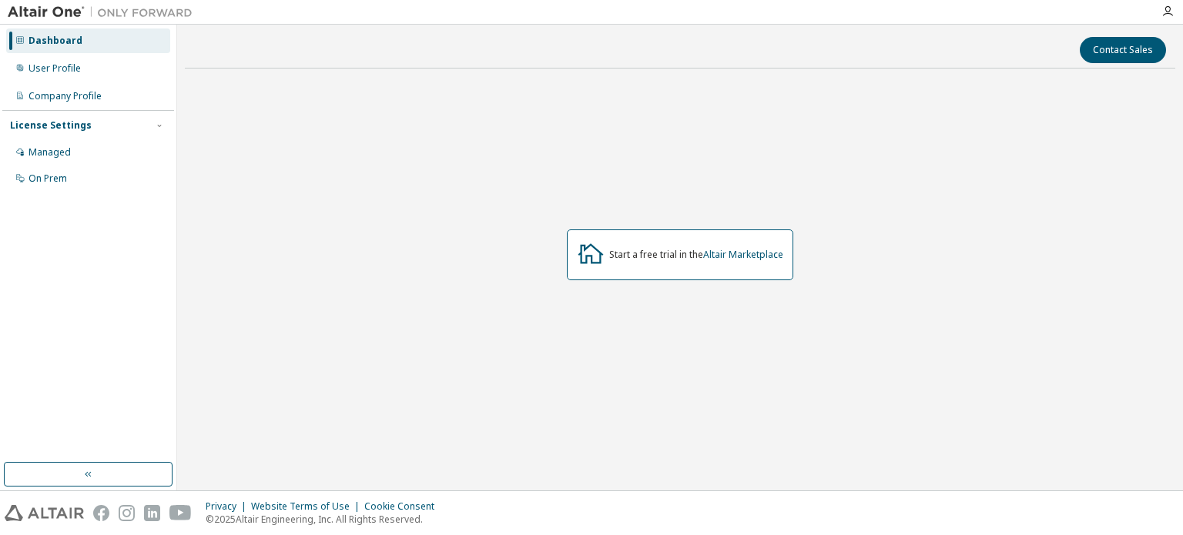
click at [96, 47] on div "Dashboard" at bounding box center [88, 40] width 164 height 25
drag, startPoint x: 739, startPoint y: 247, endPoint x: 738, endPoint y: 267, distance: 20.1
click at [738, 267] on div "Start a free trial in the Altair Marketplace" at bounding box center [680, 254] width 226 height 51
drag, startPoint x: 738, startPoint y: 267, endPoint x: 742, endPoint y: 256, distance: 11.7
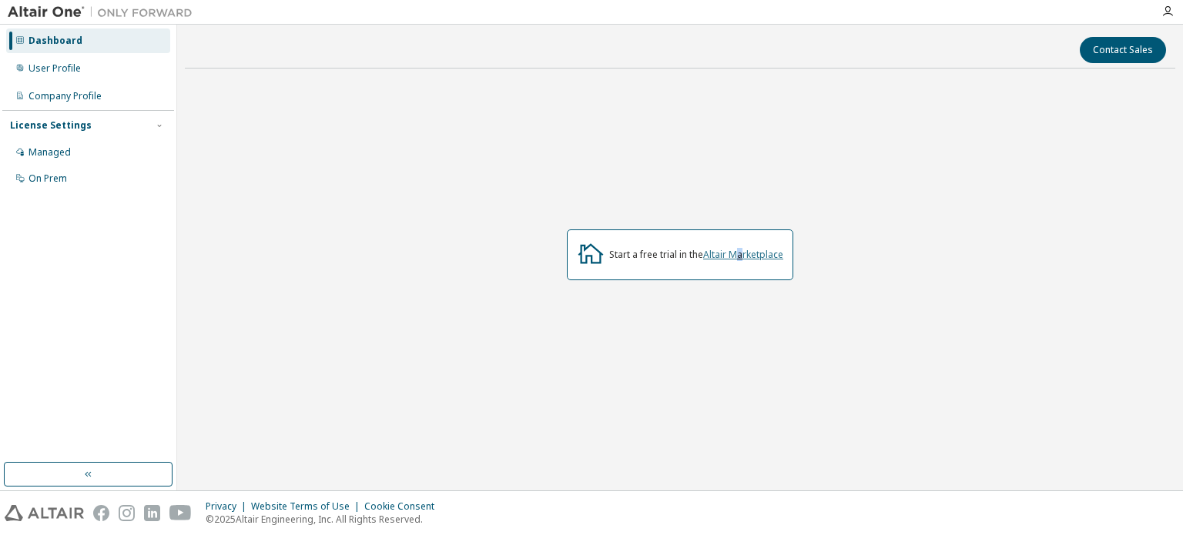
click at [742, 256] on div "Start a free trial in the Altair Marketplace" at bounding box center [680, 254] width 226 height 51
click at [742, 256] on link "Altair Marketplace" at bounding box center [743, 254] width 80 height 13
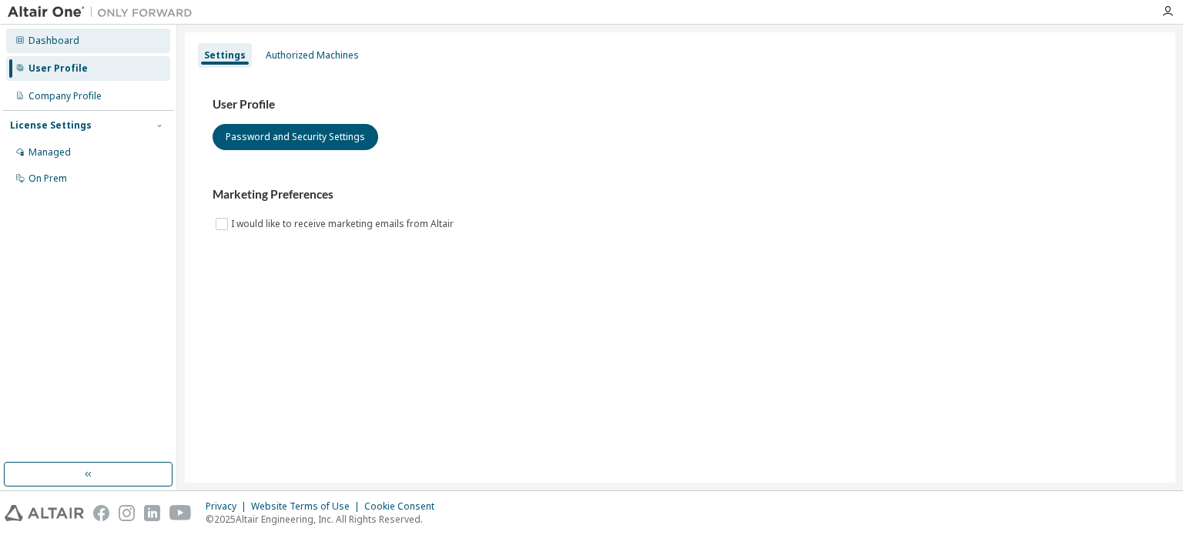
click at [105, 38] on div "Dashboard" at bounding box center [88, 40] width 164 height 25
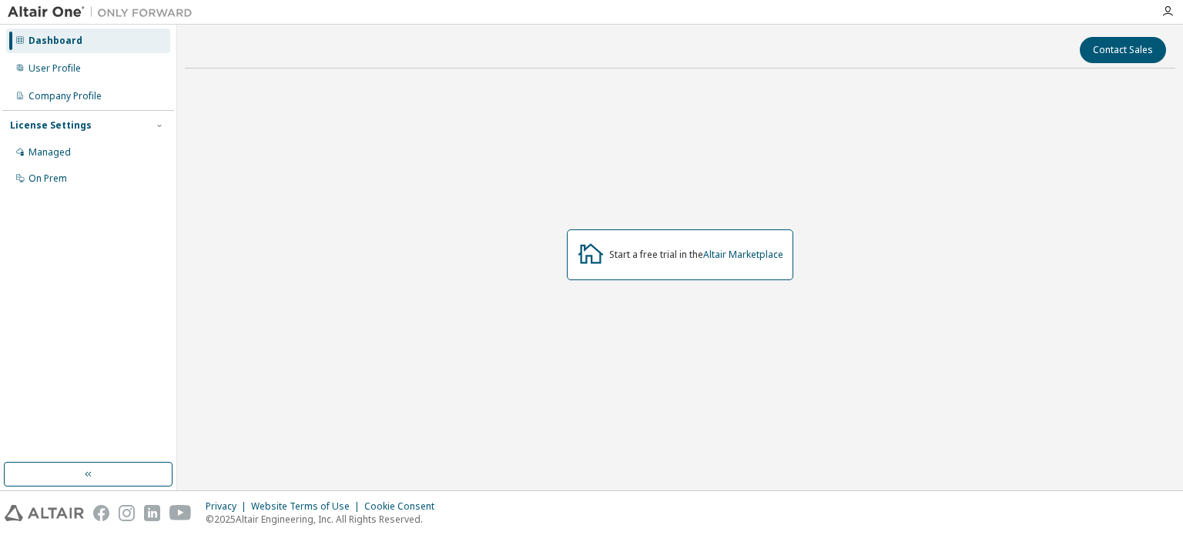
click at [350, 310] on div "Start a free trial in the Altair Marketplace" at bounding box center [680, 255] width 990 height 348
click at [69, 477] on button "button" at bounding box center [88, 474] width 169 height 25
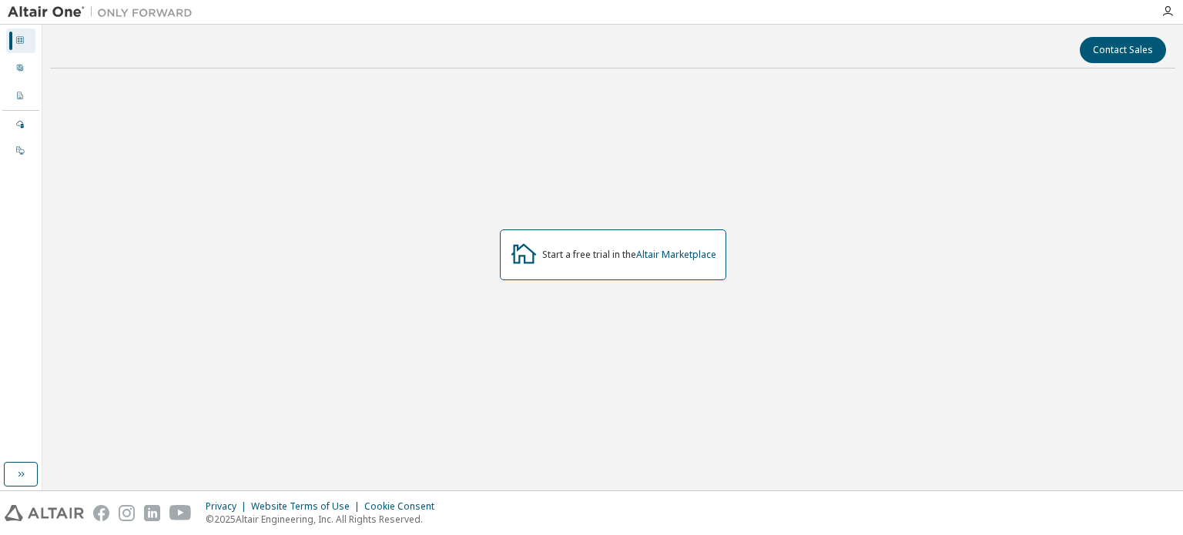
click at [13, 48] on div "Dashboard" at bounding box center [20, 40] width 29 height 25
click at [15, 470] on icon "button" at bounding box center [21, 474] width 12 height 12
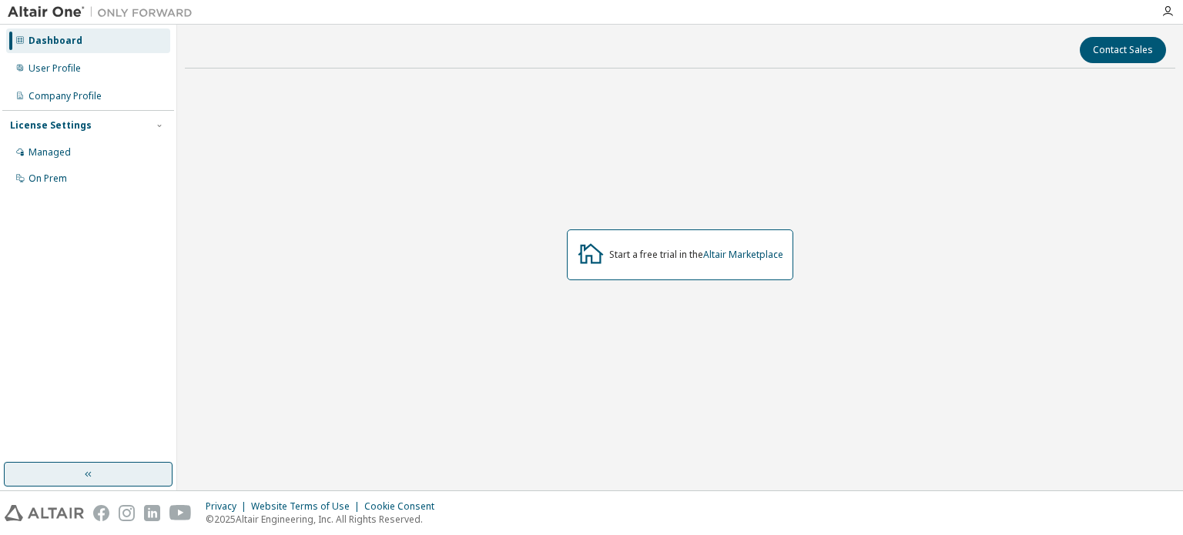
click at [145, 48] on div "Dashboard" at bounding box center [88, 40] width 164 height 25
click at [62, 125] on div "License Settings" at bounding box center [51, 125] width 82 height 12
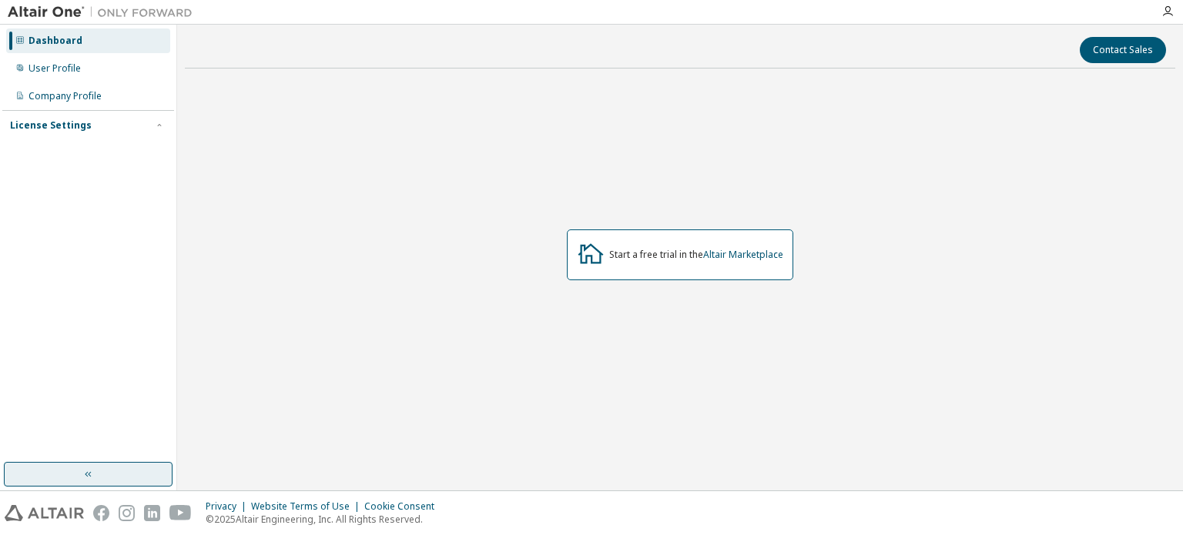
click at [116, 129] on div "License Settings" at bounding box center [88, 126] width 156 height 14
click at [92, 56] on div "User Profile" at bounding box center [88, 68] width 164 height 25
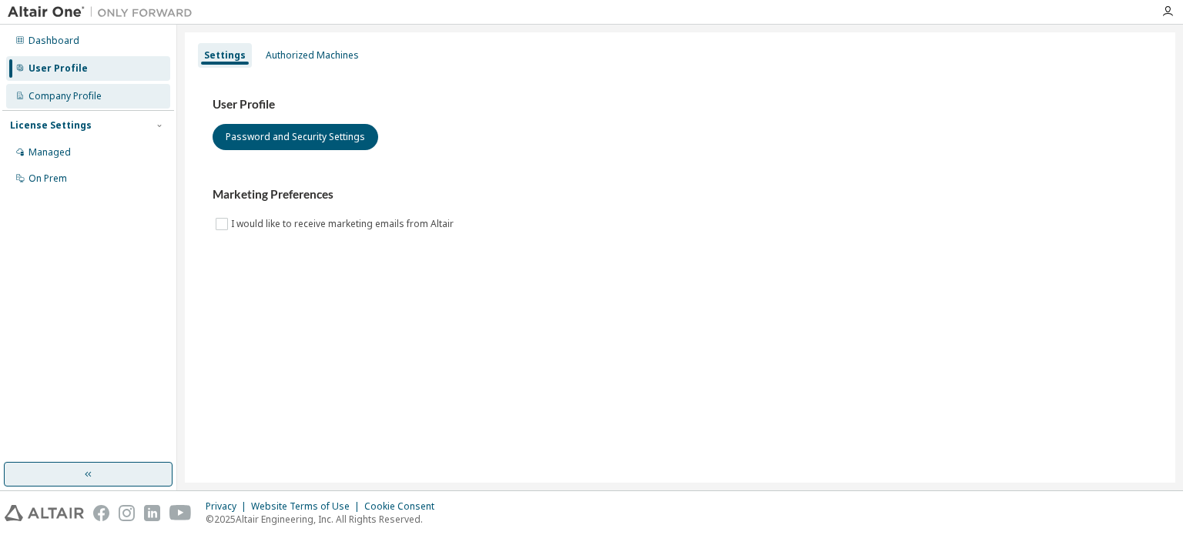
click at [80, 92] on div "Company Profile" at bounding box center [64, 96] width 73 height 12
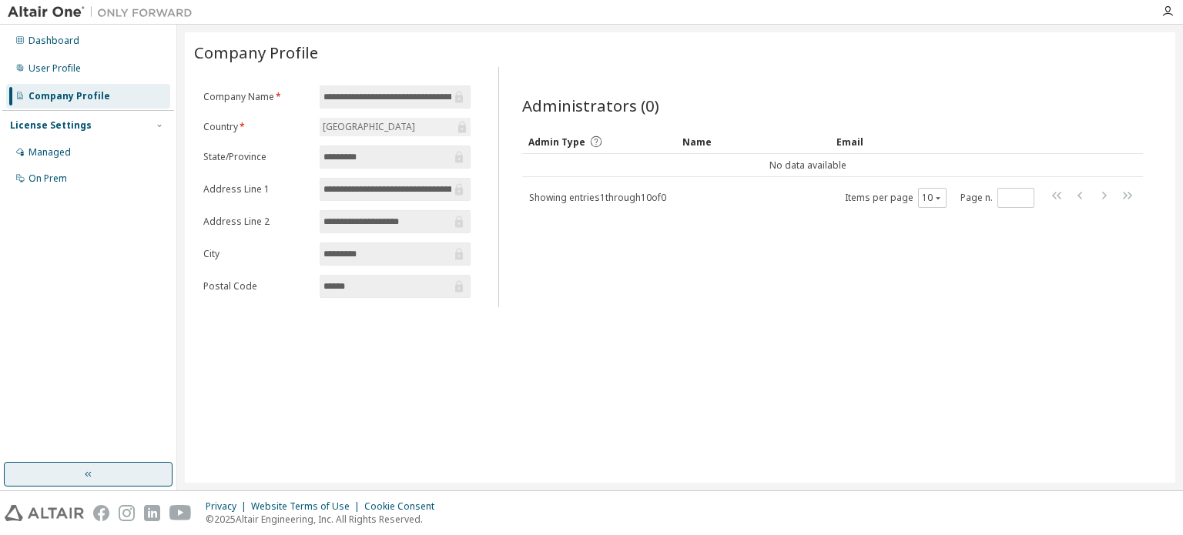
click at [701, 136] on div "Name" at bounding box center [753, 141] width 142 height 25
click at [568, 139] on span "Admin Type" at bounding box center [556, 142] width 57 height 13
click at [79, 43] on div "Dashboard" at bounding box center [88, 40] width 164 height 25
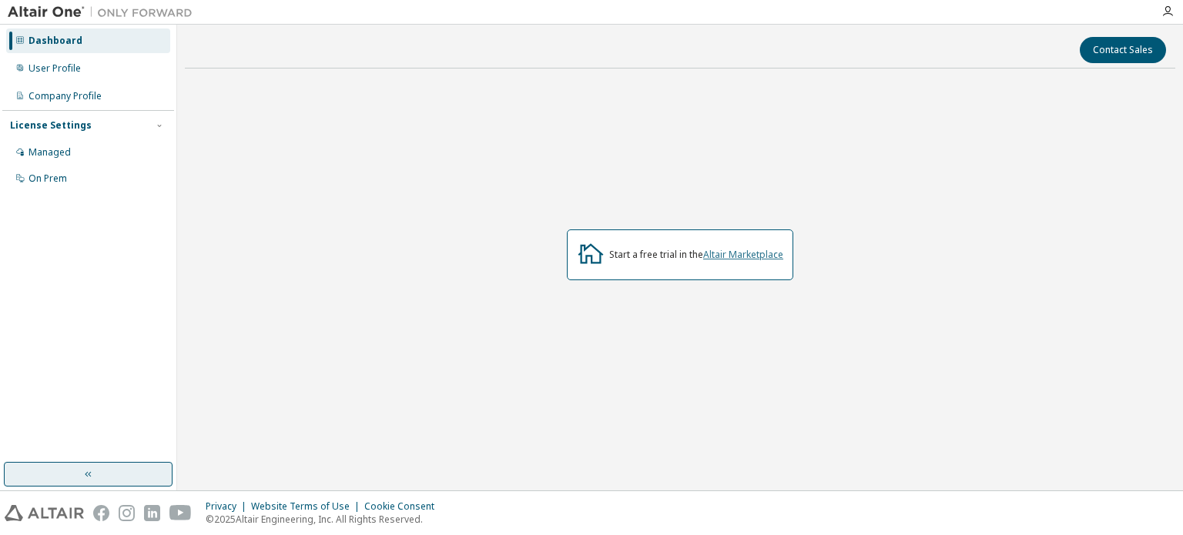
click at [751, 257] on link "Altair Marketplace" at bounding box center [743, 254] width 80 height 13
